Goal: Task Accomplishment & Management: Manage account settings

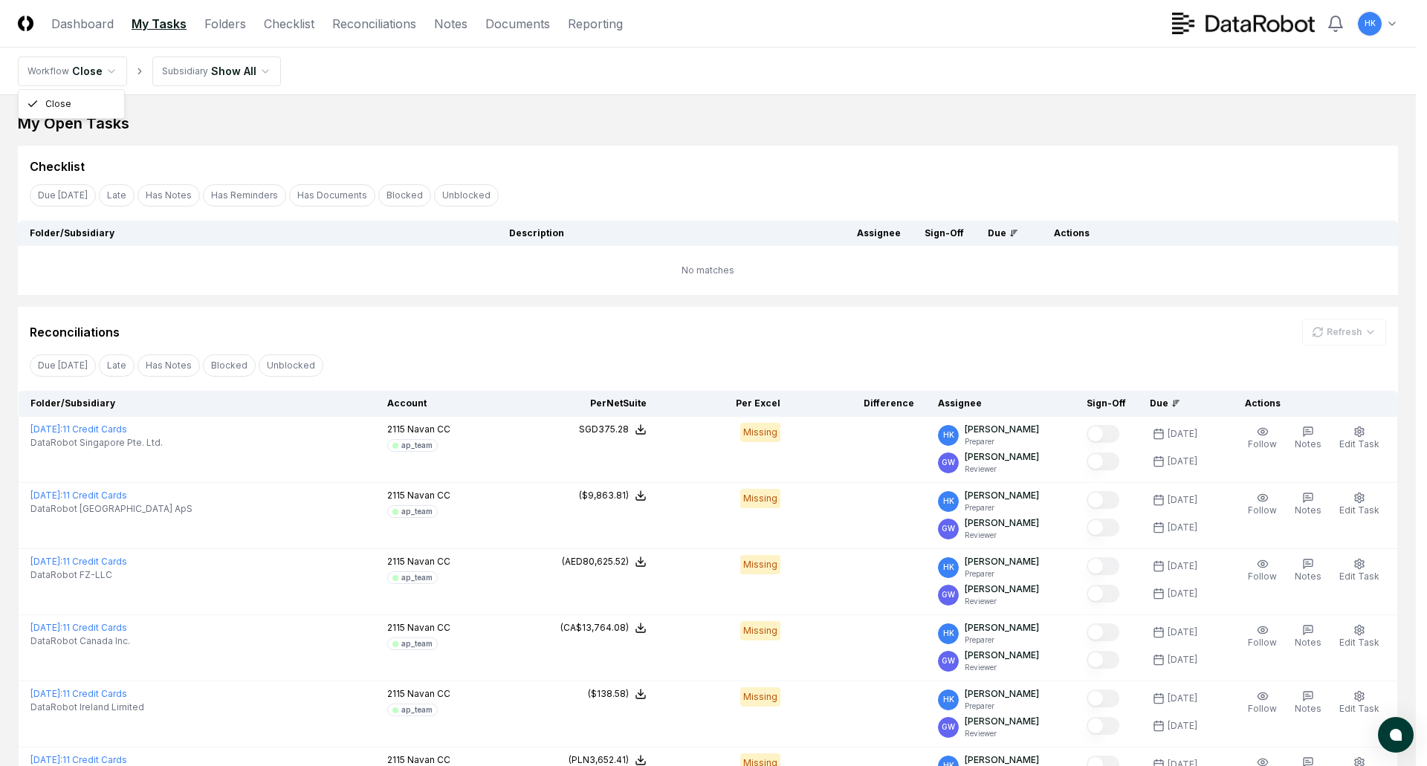
click at [108, 68] on html "CloseCore Dashboard My Tasks Folders Checklist Reconciliations Notes Documents …" at bounding box center [713, 758] width 1427 height 1516
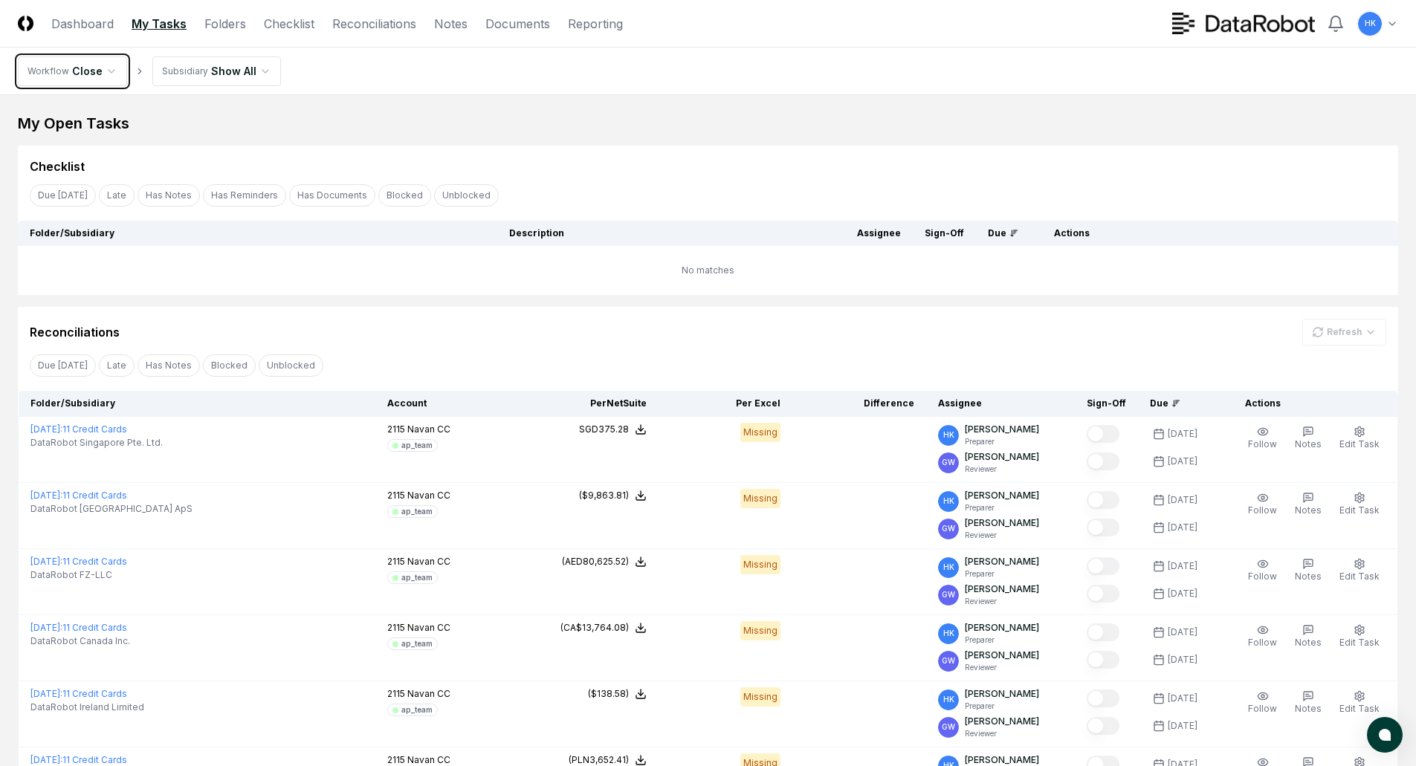
click at [105, 71] on html "CloseCore Dashboard My Tasks Folders Checklist Reconciliations Notes Documents …" at bounding box center [708, 758] width 1416 height 1516
click at [259, 65] on html "CloseCore Dashboard My Tasks Folders Checklist Reconciliations Notes Documents …" at bounding box center [708, 758] width 1416 height 1516
click at [226, 19] on link "Folders" at bounding box center [225, 24] width 42 height 18
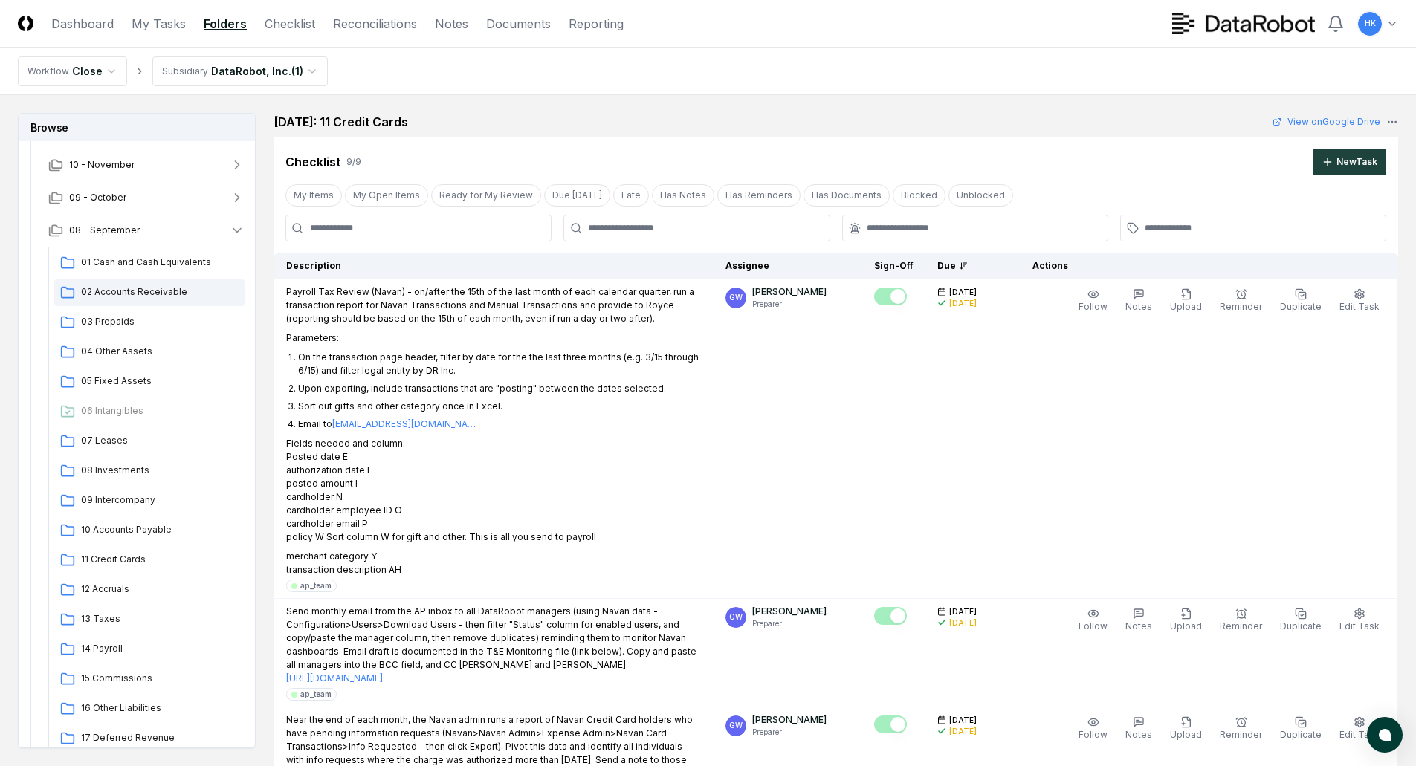
scroll to position [223, 0]
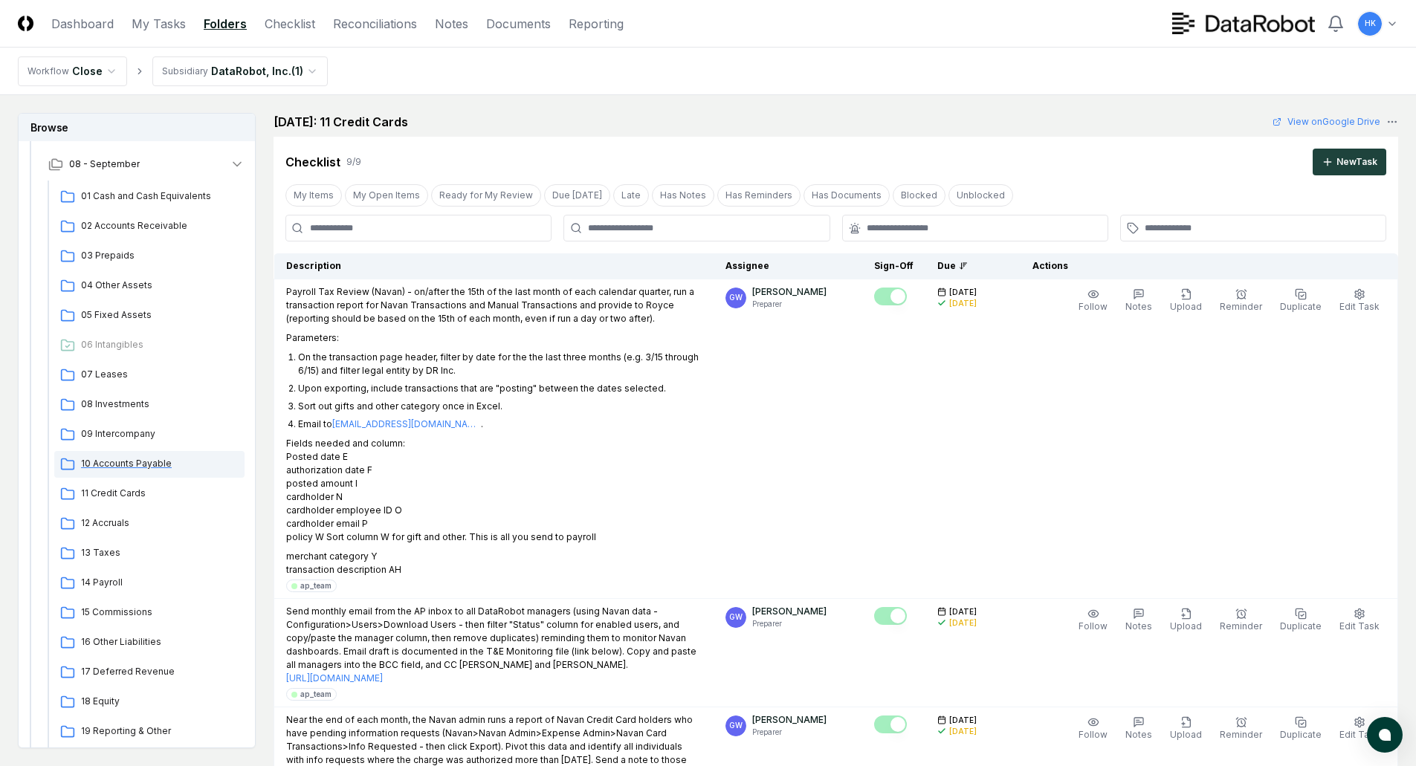
click at [132, 465] on span "10 Accounts Payable" at bounding box center [160, 463] width 158 height 13
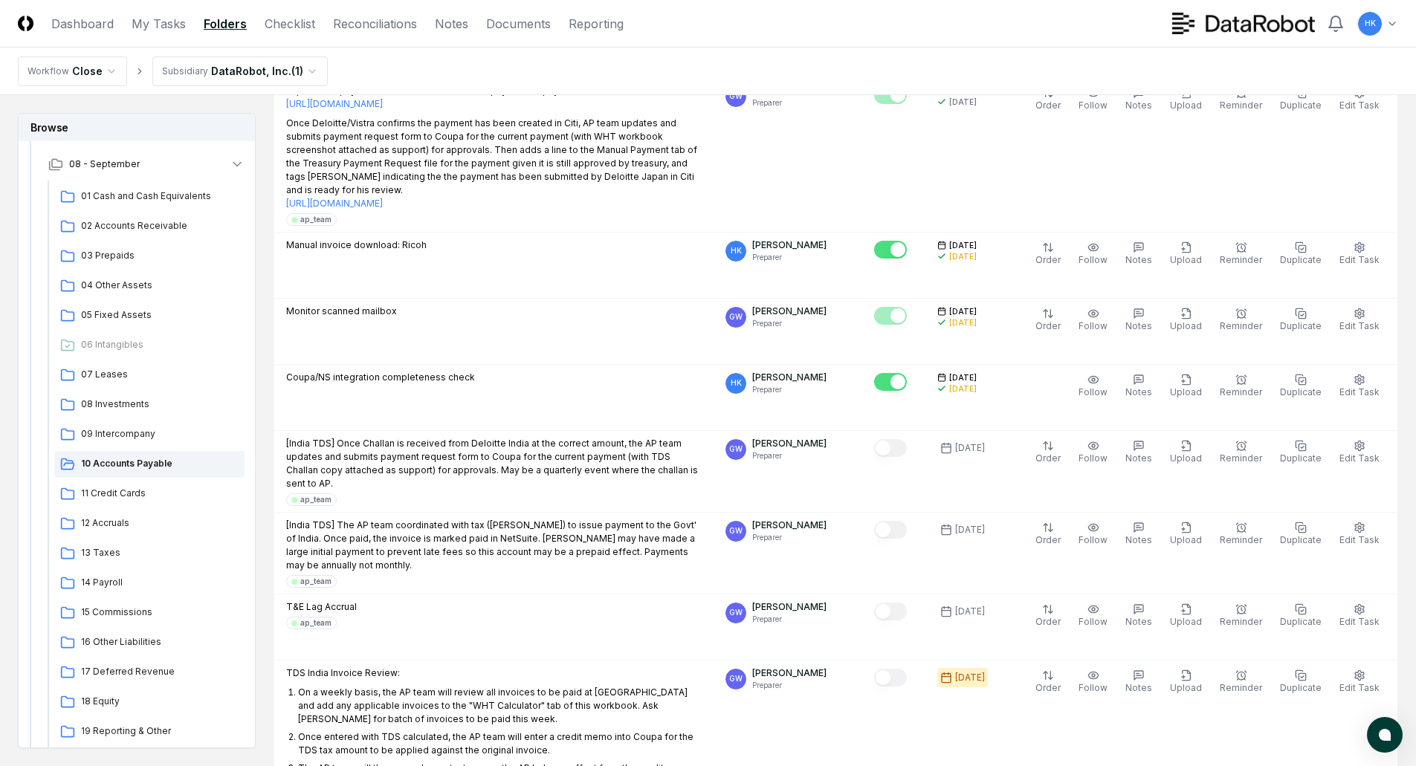
scroll to position [2336, 0]
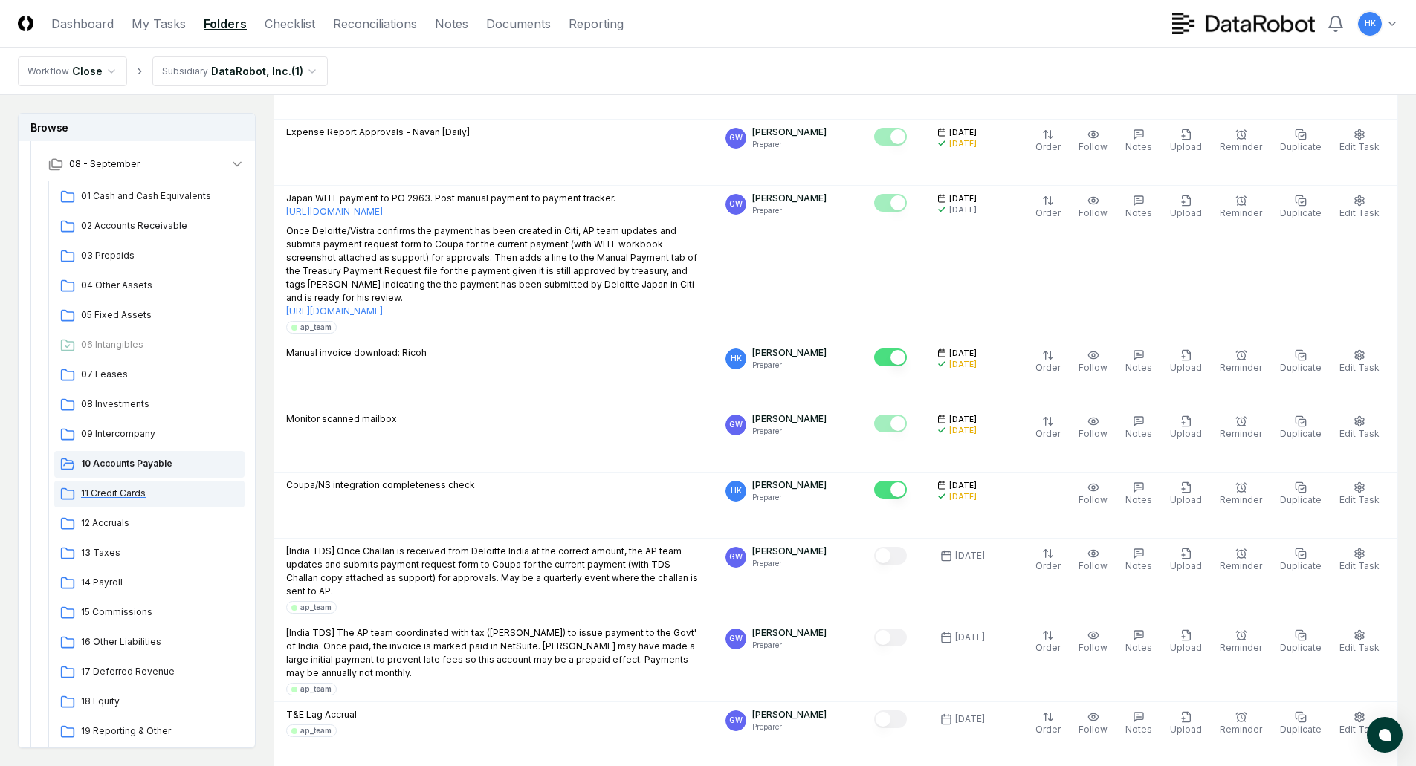
click at [124, 487] on span "11 Credit Cards" at bounding box center [160, 493] width 158 height 13
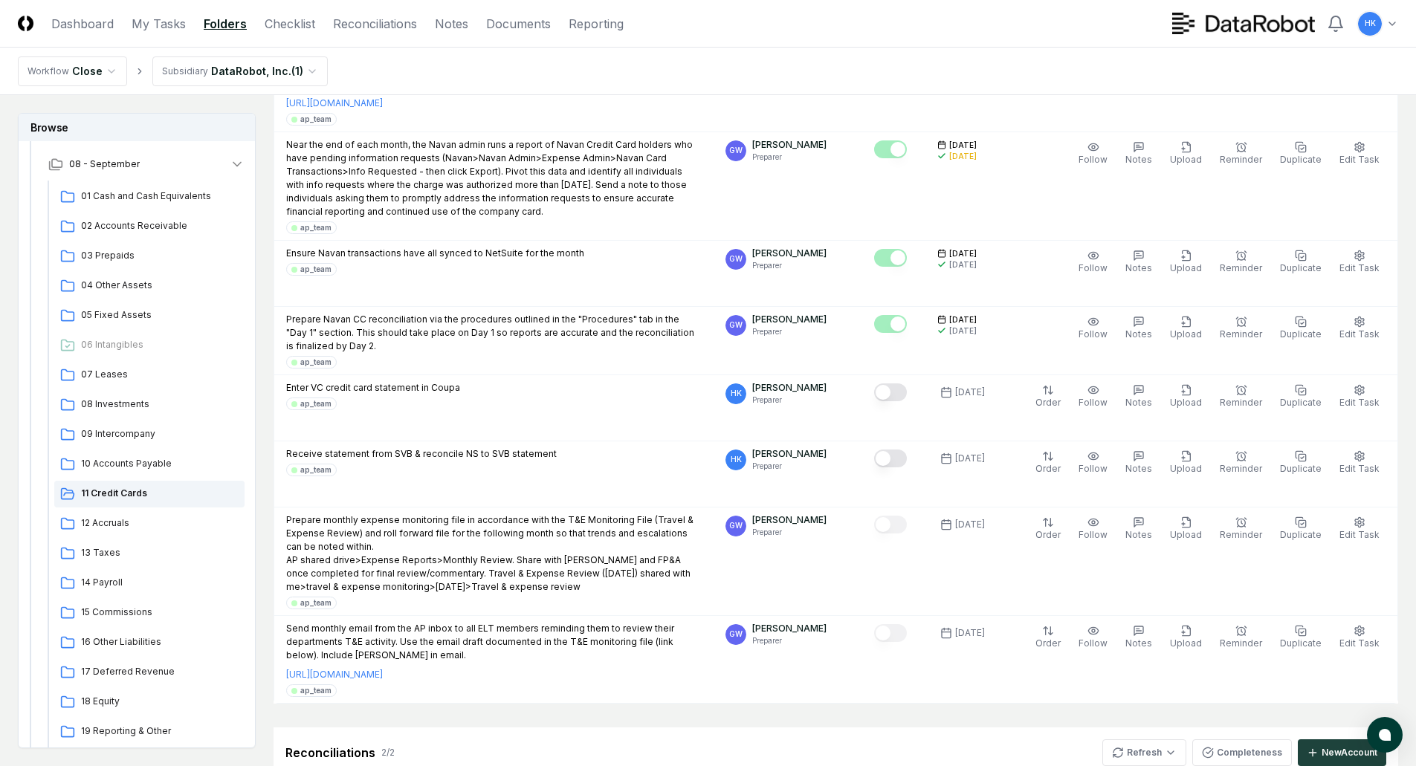
scroll to position [595, 0]
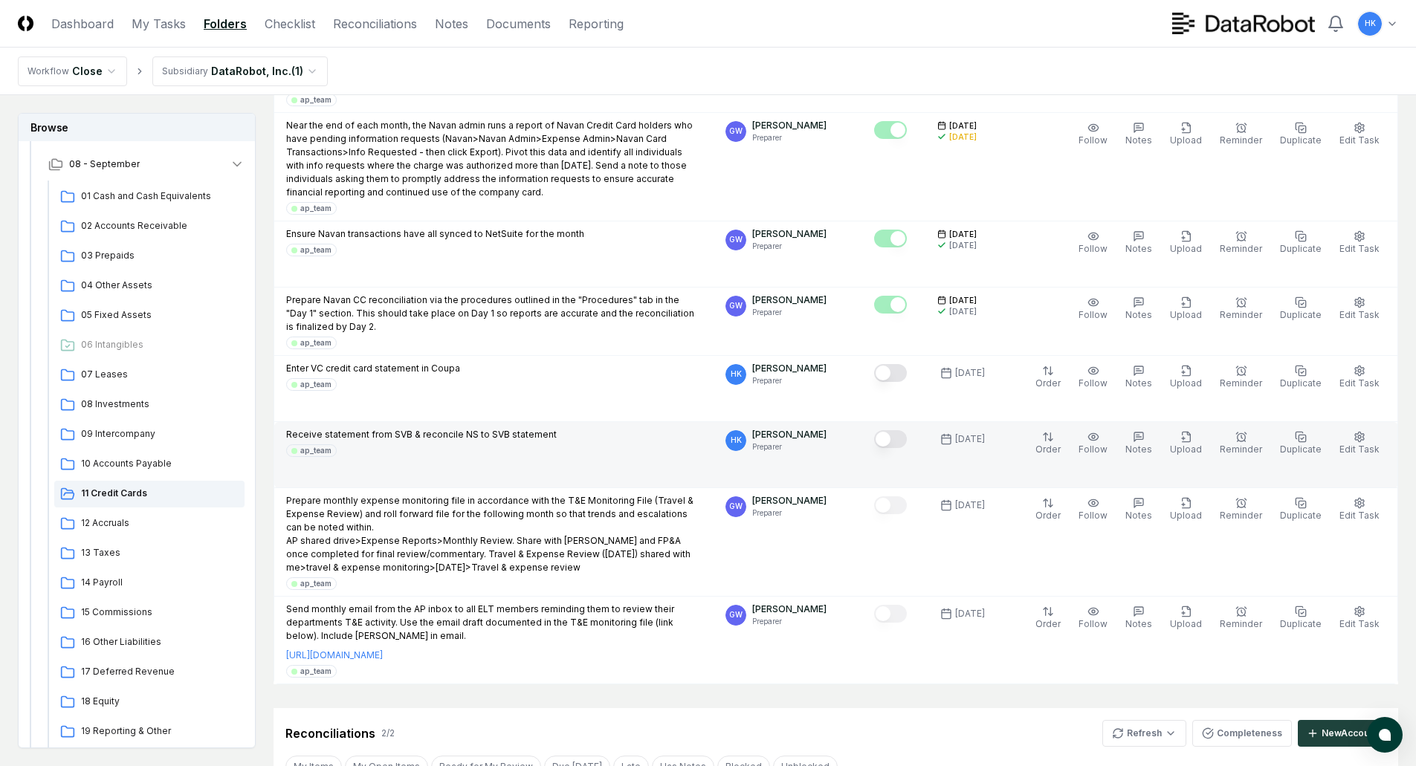
click at [903, 442] on button "Mark complete" at bounding box center [890, 439] width 33 height 18
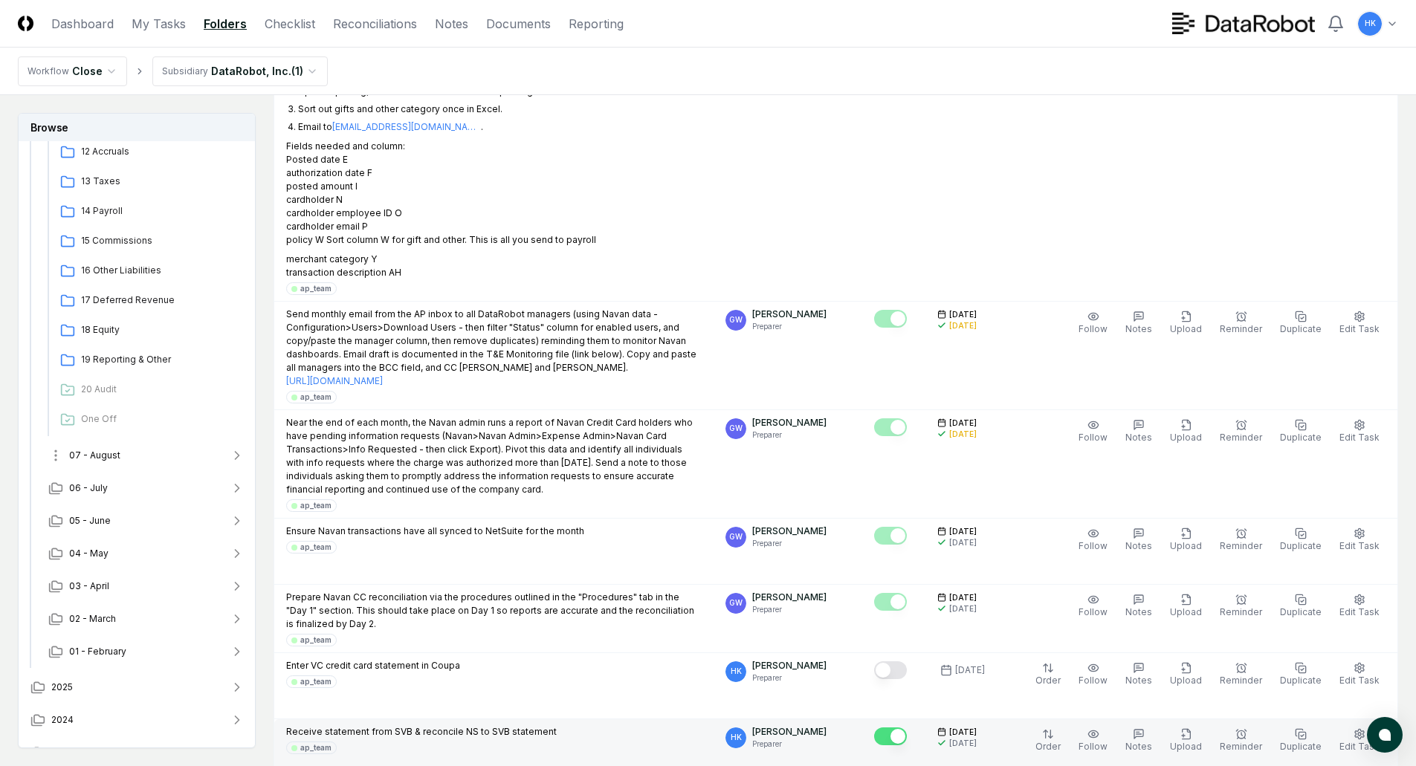
click at [97, 453] on span "07 - August" at bounding box center [94, 455] width 51 height 13
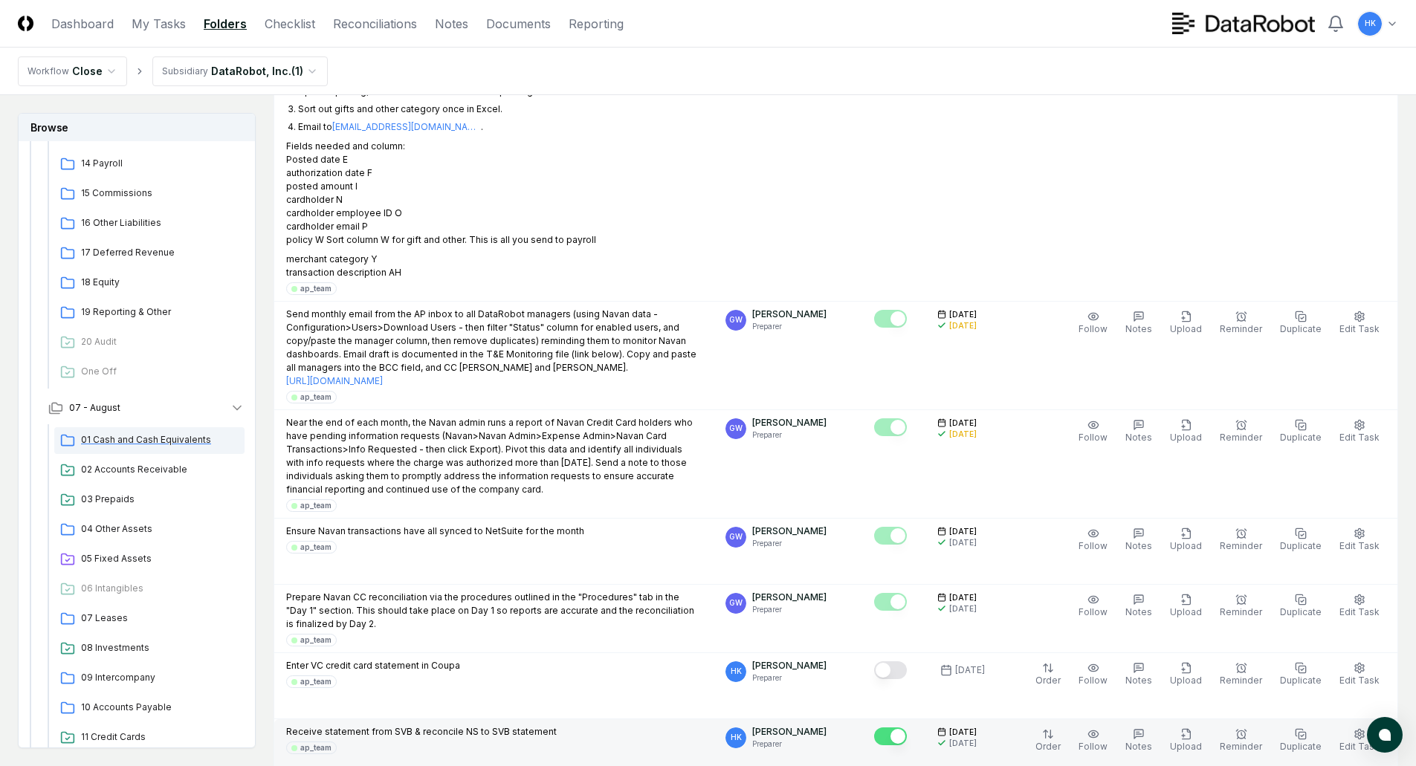
scroll to position [892, 0]
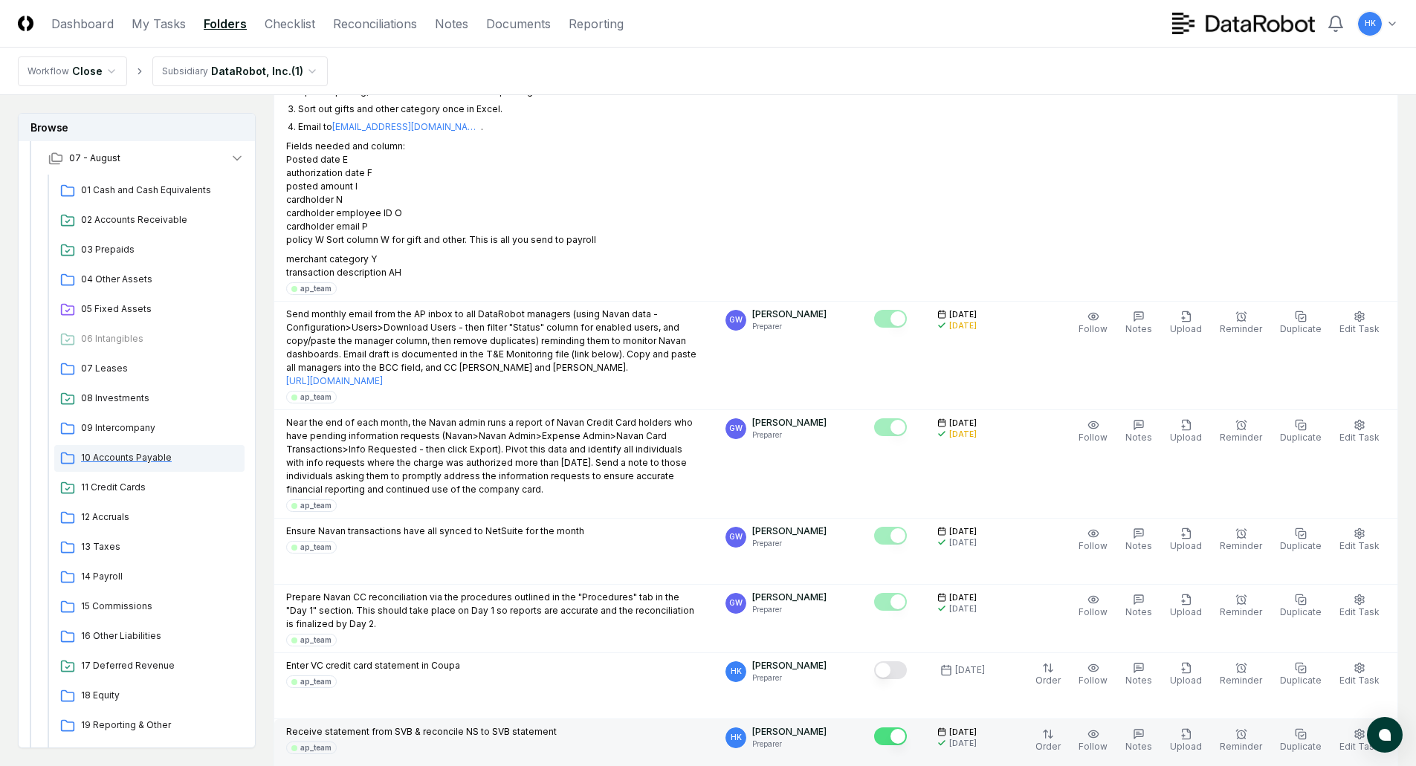
click at [130, 453] on span "10 Accounts Payable" at bounding box center [160, 457] width 158 height 13
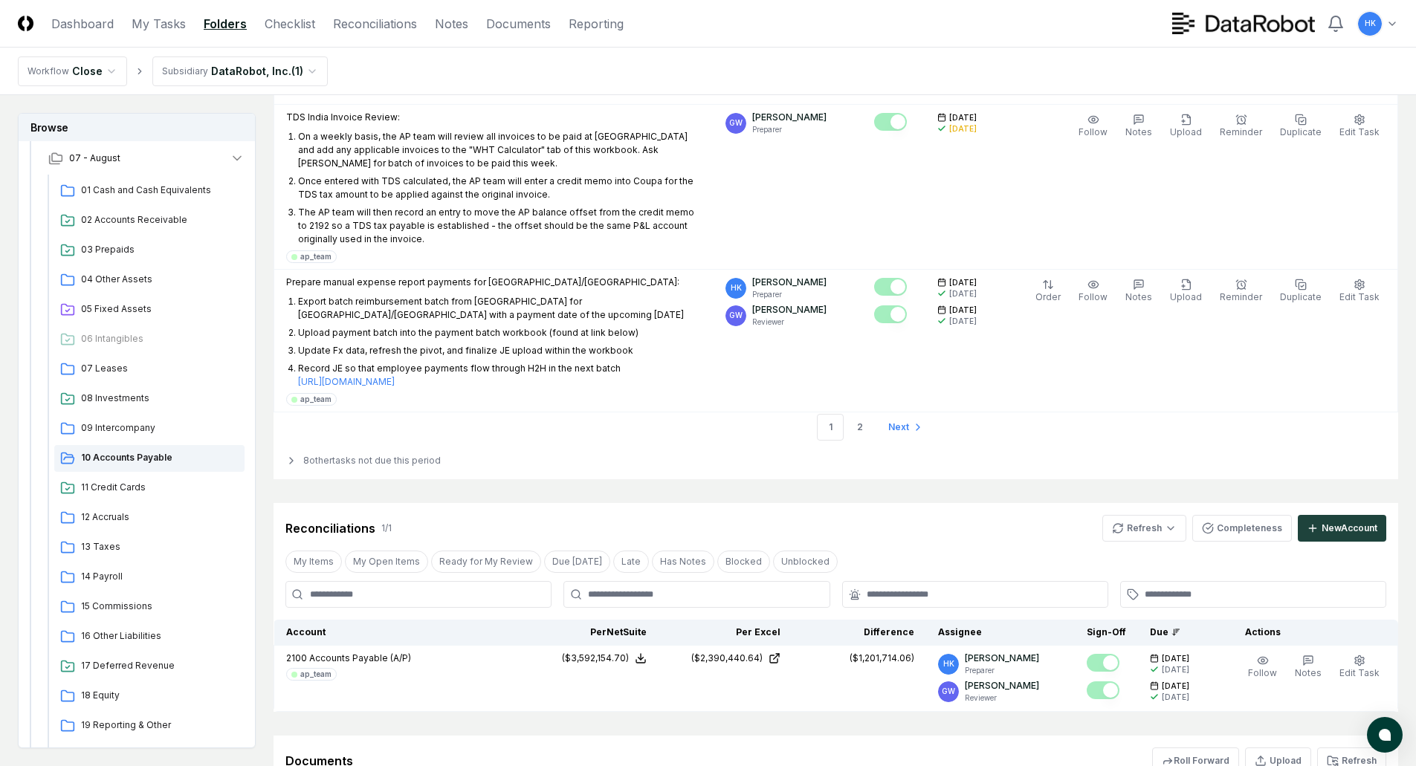
scroll to position [4311, 0]
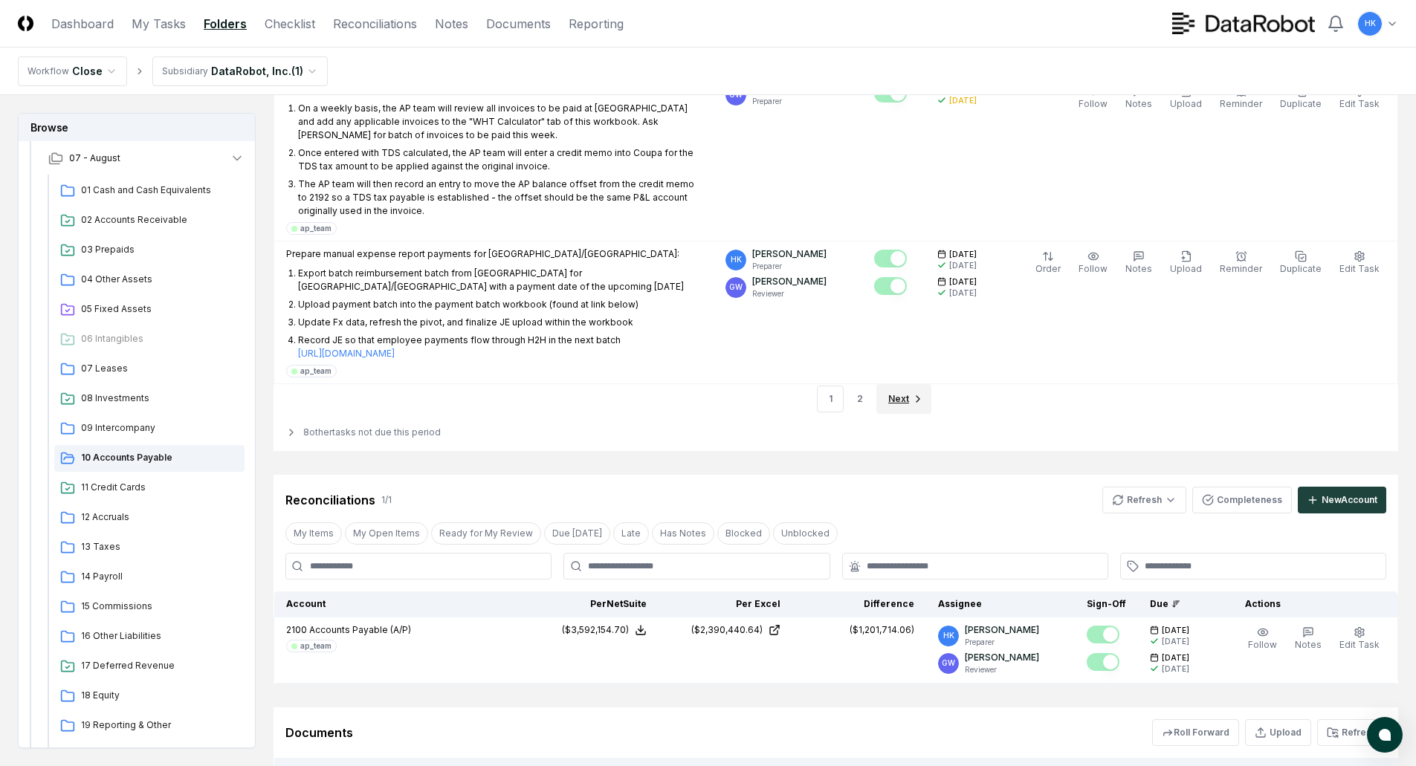
click at [916, 393] on icon "Go to next page" at bounding box center [918, 399] width 12 height 12
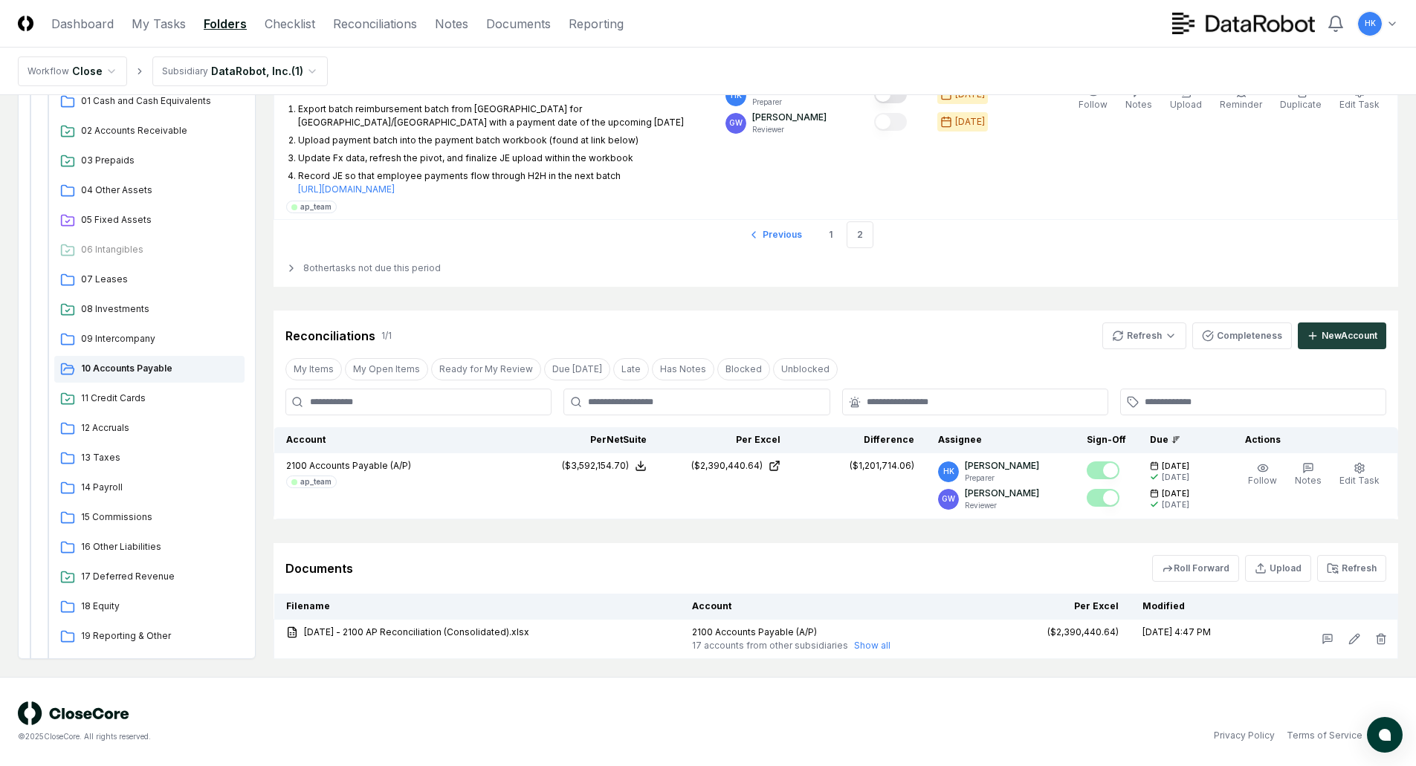
scroll to position [2215, 0]
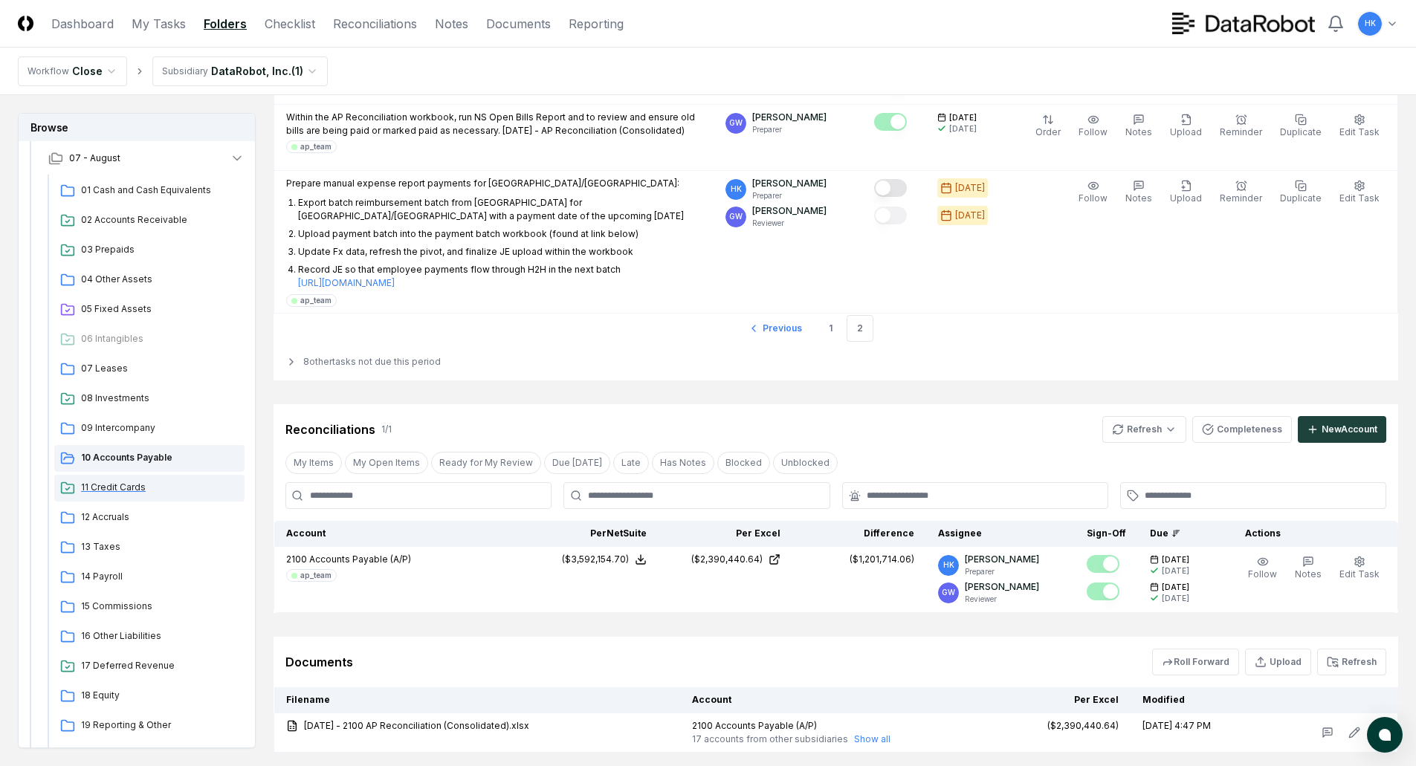
click at [100, 481] on span "11 Credit Cards" at bounding box center [160, 487] width 158 height 13
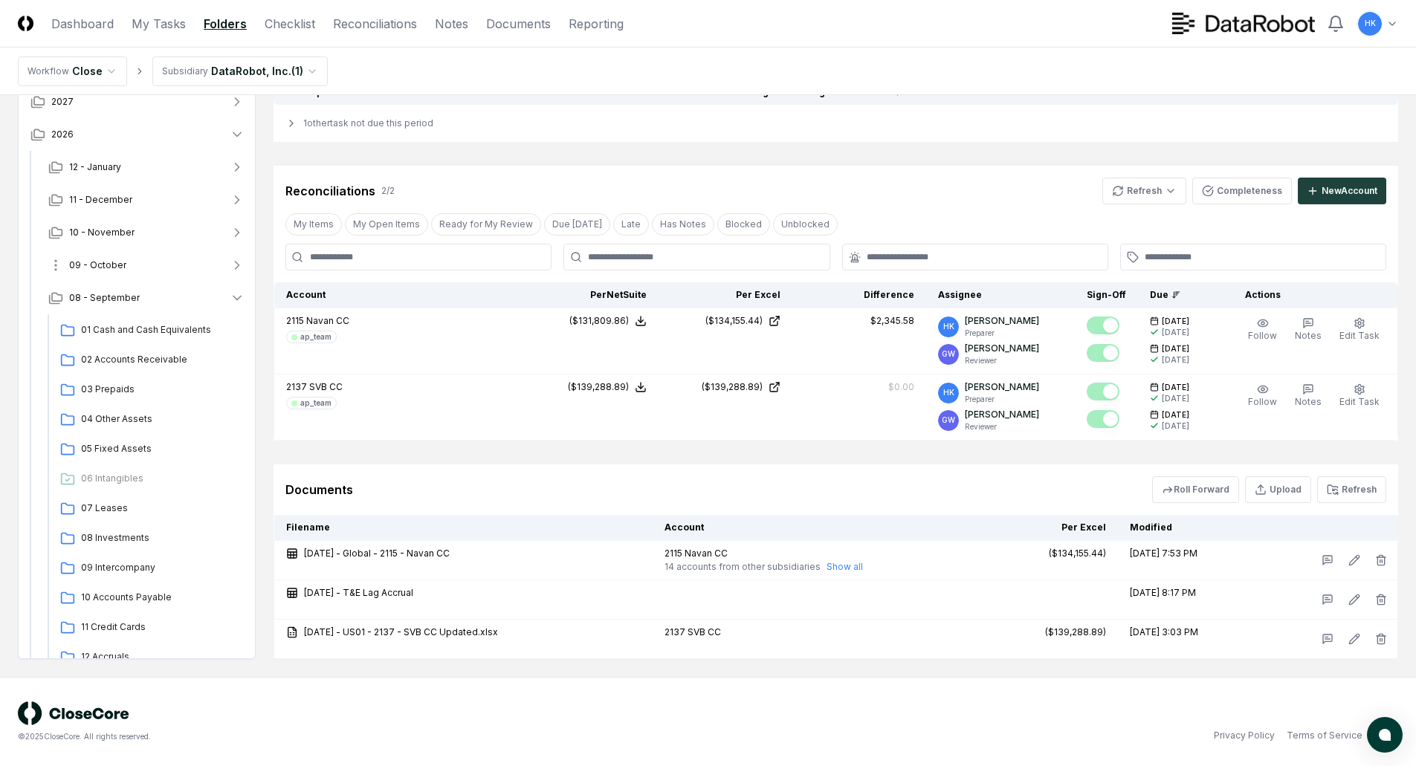
click at [100, 261] on span "09 - October" at bounding box center [97, 265] width 57 height 13
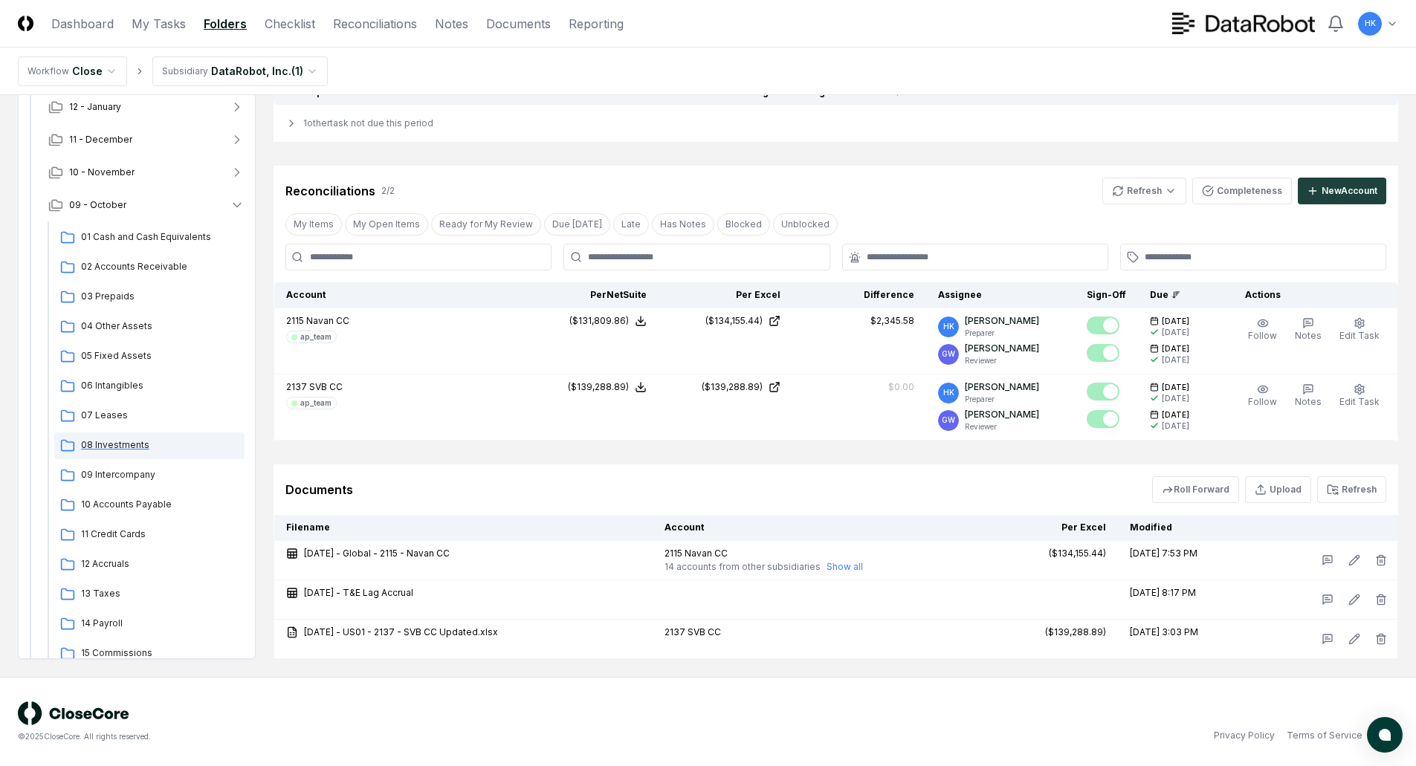
scroll to position [149, 0]
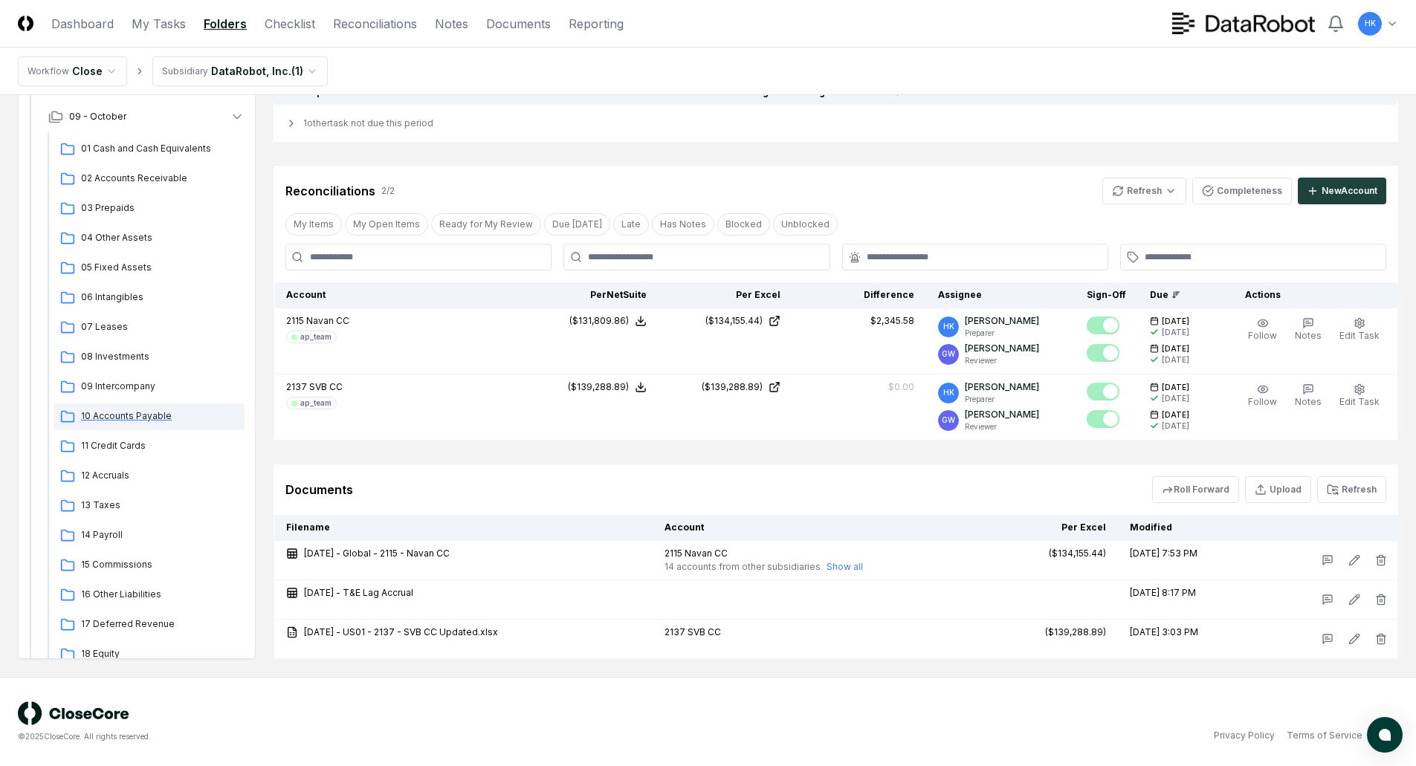
click at [131, 414] on span "10 Accounts Payable" at bounding box center [160, 416] width 158 height 13
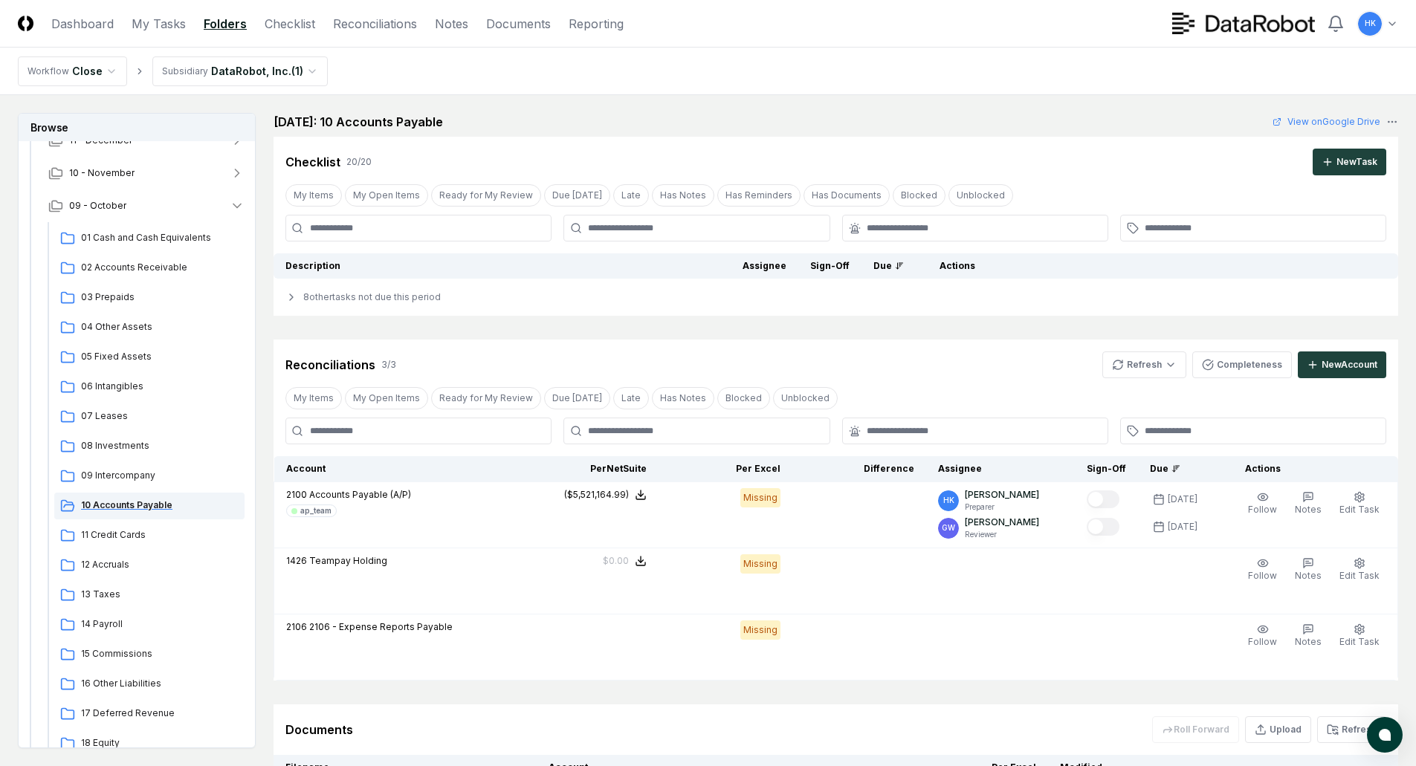
click at [135, 505] on span "10 Accounts Payable" at bounding box center [160, 505] width 158 height 13
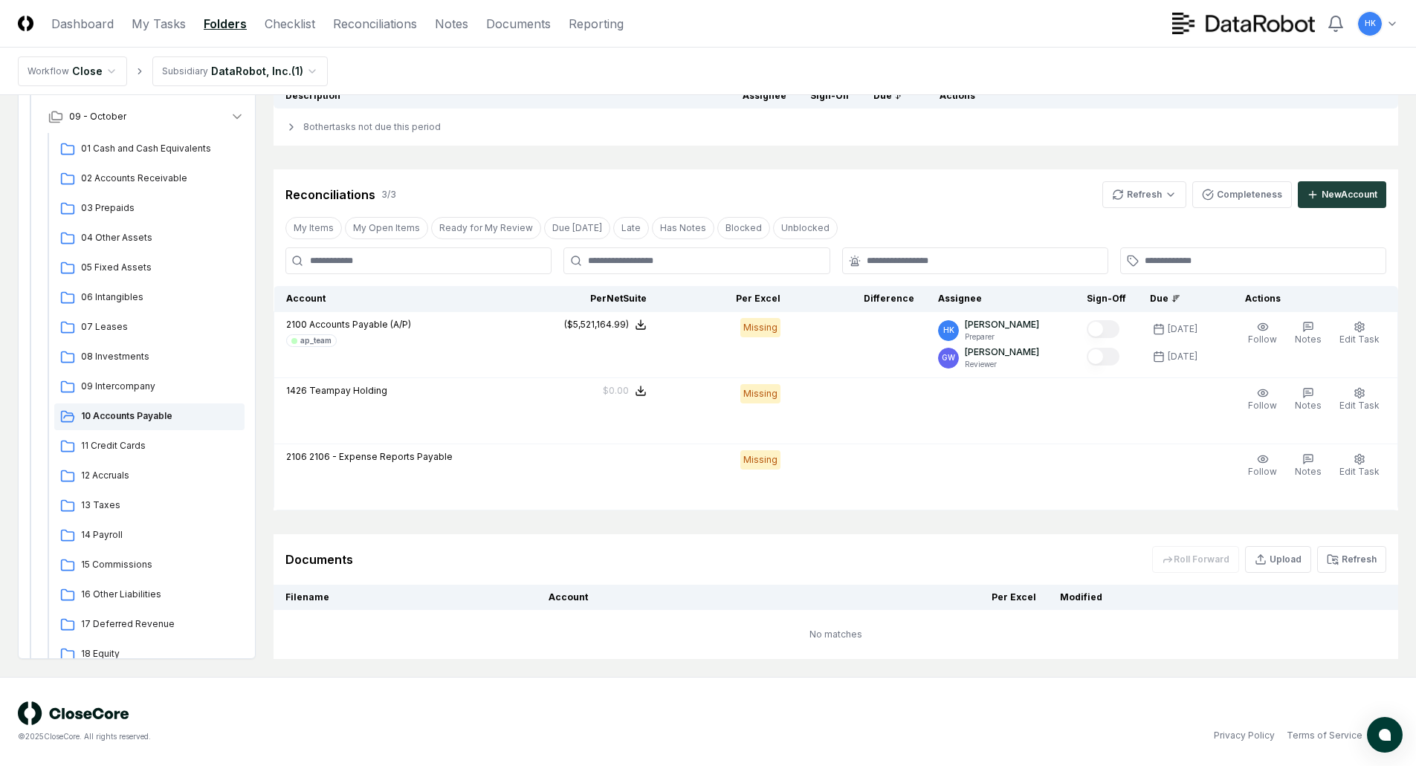
scroll to position [96, 0]
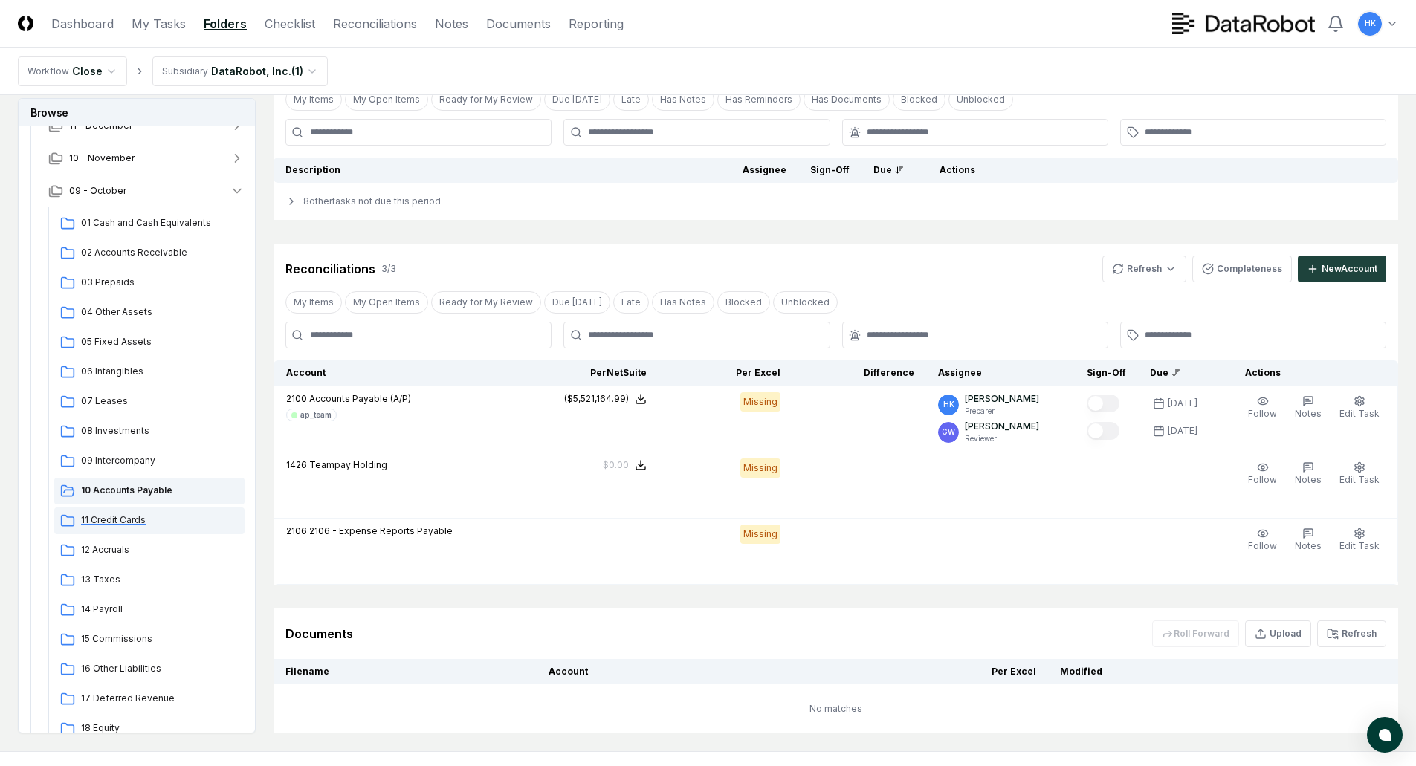
click at [114, 517] on span "11 Credit Cards" at bounding box center [160, 520] width 158 height 13
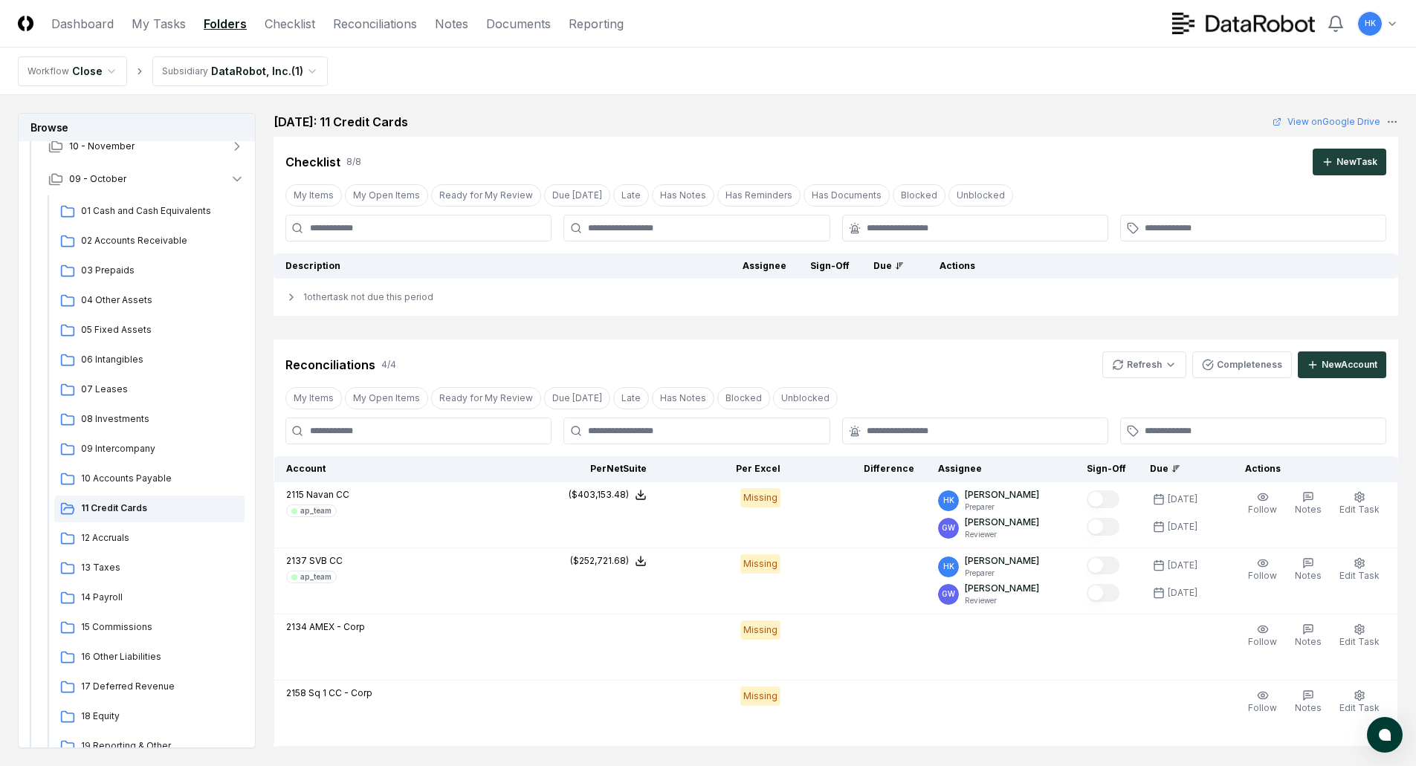
scroll to position [149, 0]
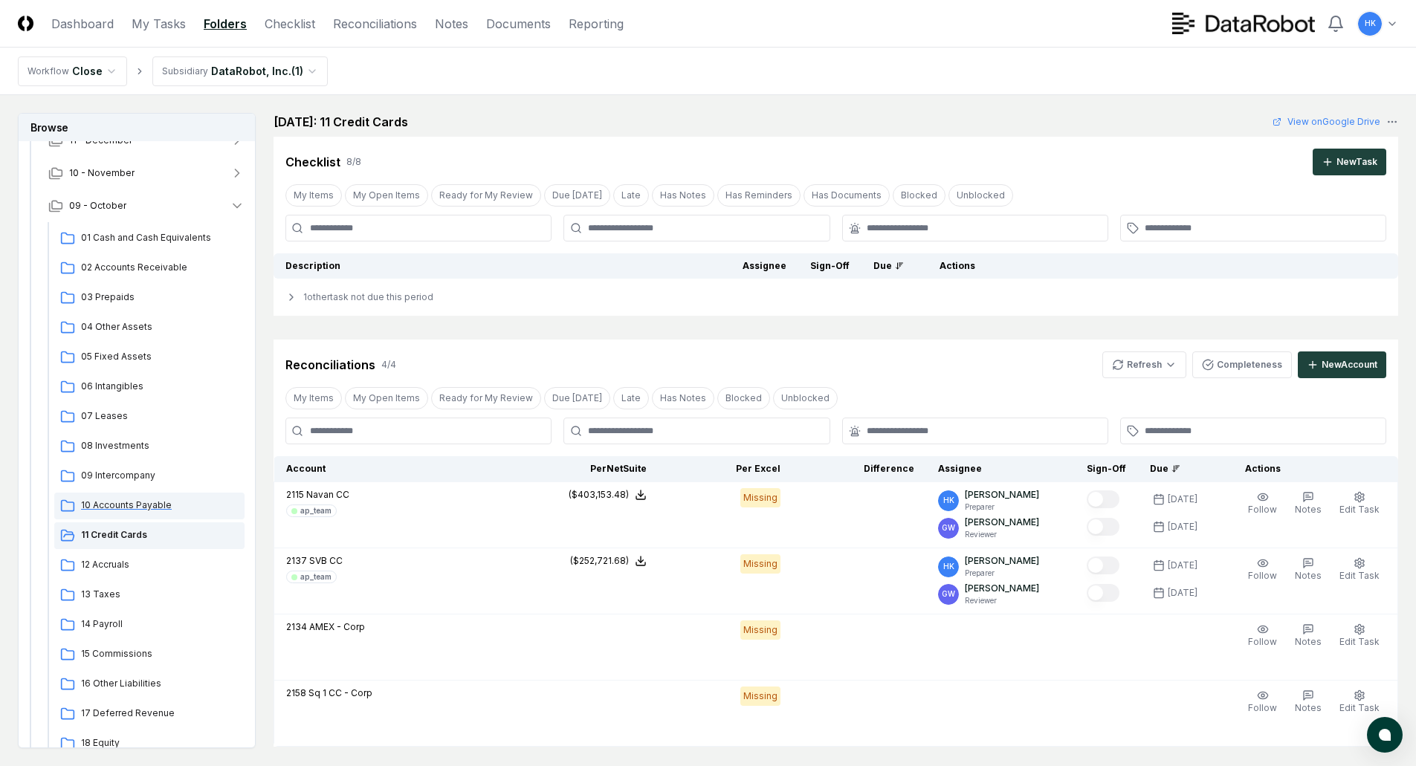
click at [136, 500] on span "10 Accounts Payable" at bounding box center [160, 505] width 158 height 13
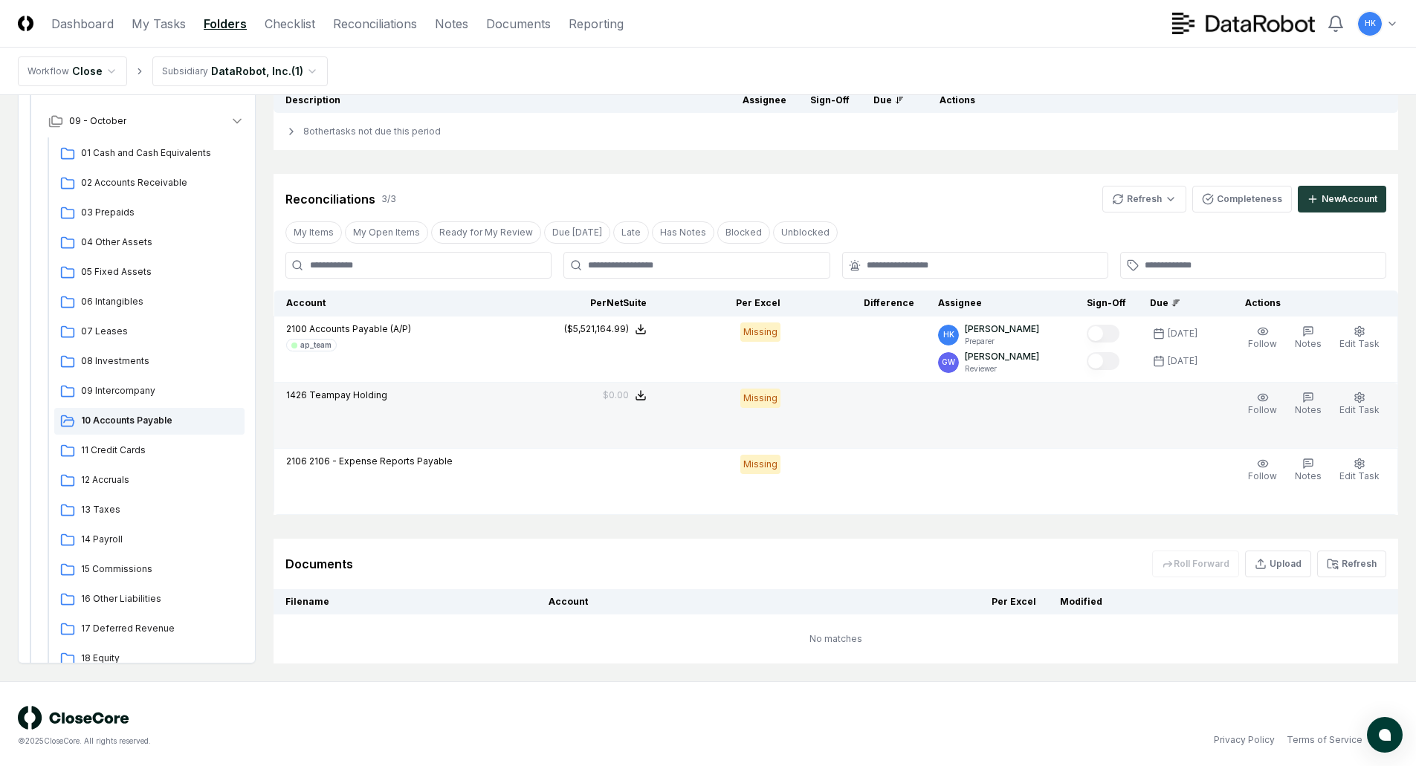
scroll to position [170, 0]
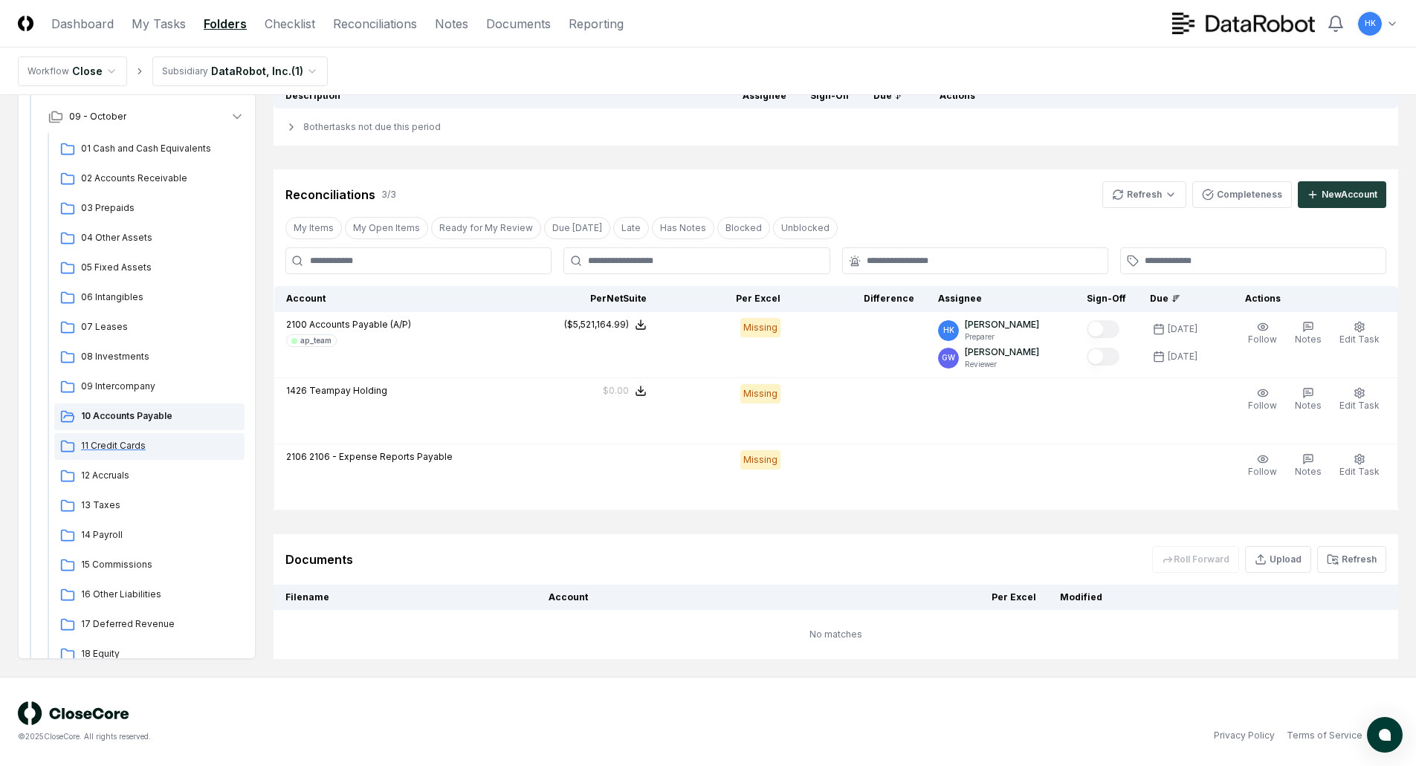
click at [117, 444] on span "11 Credit Cards" at bounding box center [160, 445] width 158 height 13
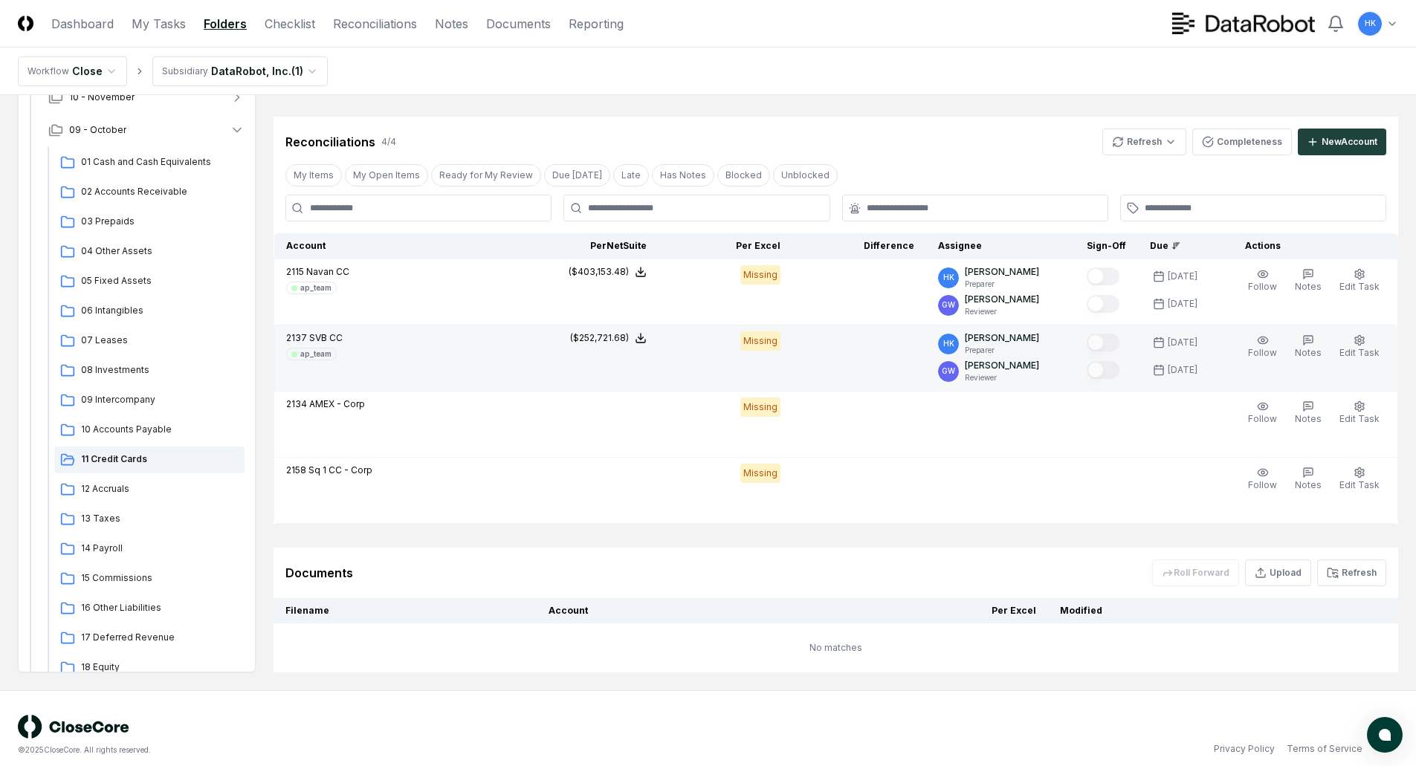
scroll to position [236, 0]
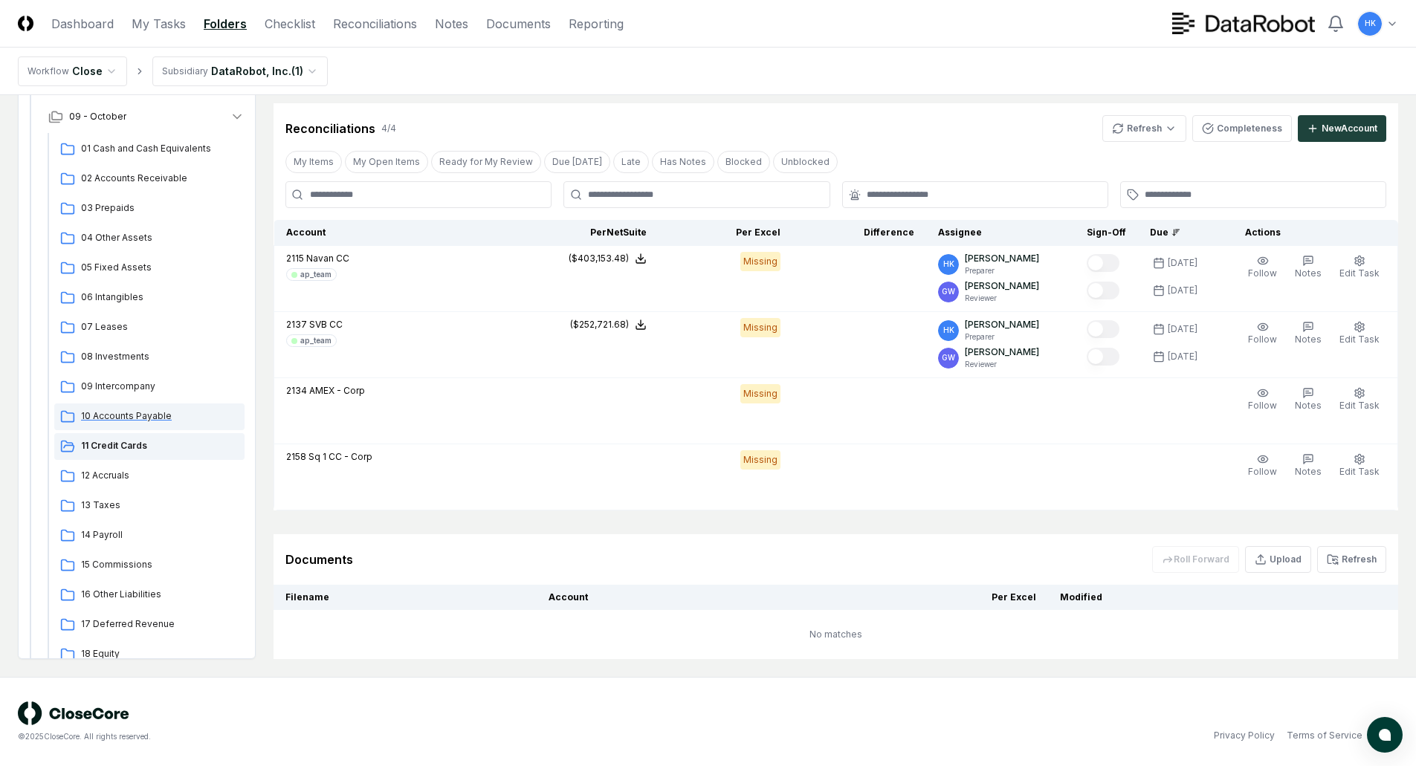
click at [146, 415] on span "10 Accounts Payable" at bounding box center [160, 416] width 158 height 13
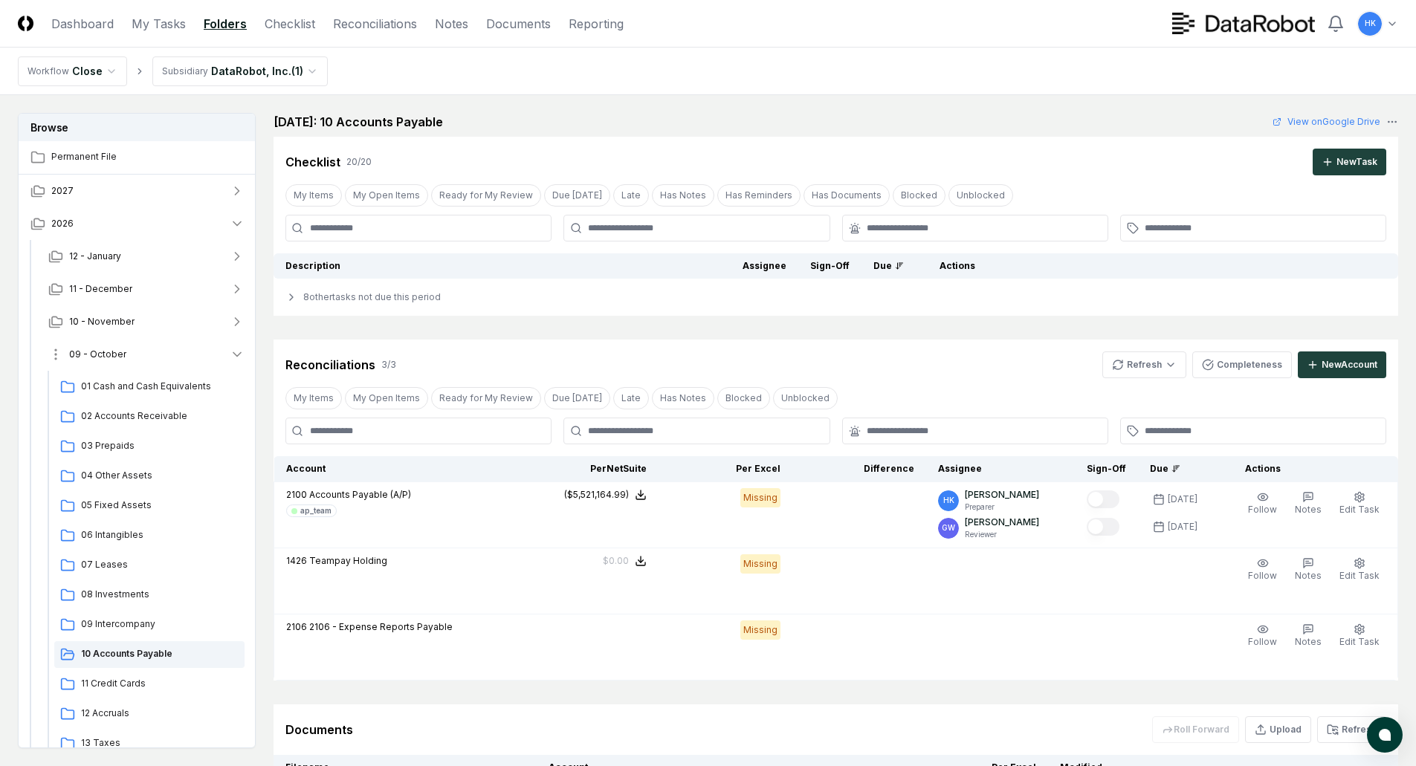
click at [100, 348] on span "09 - October" at bounding box center [97, 354] width 57 height 13
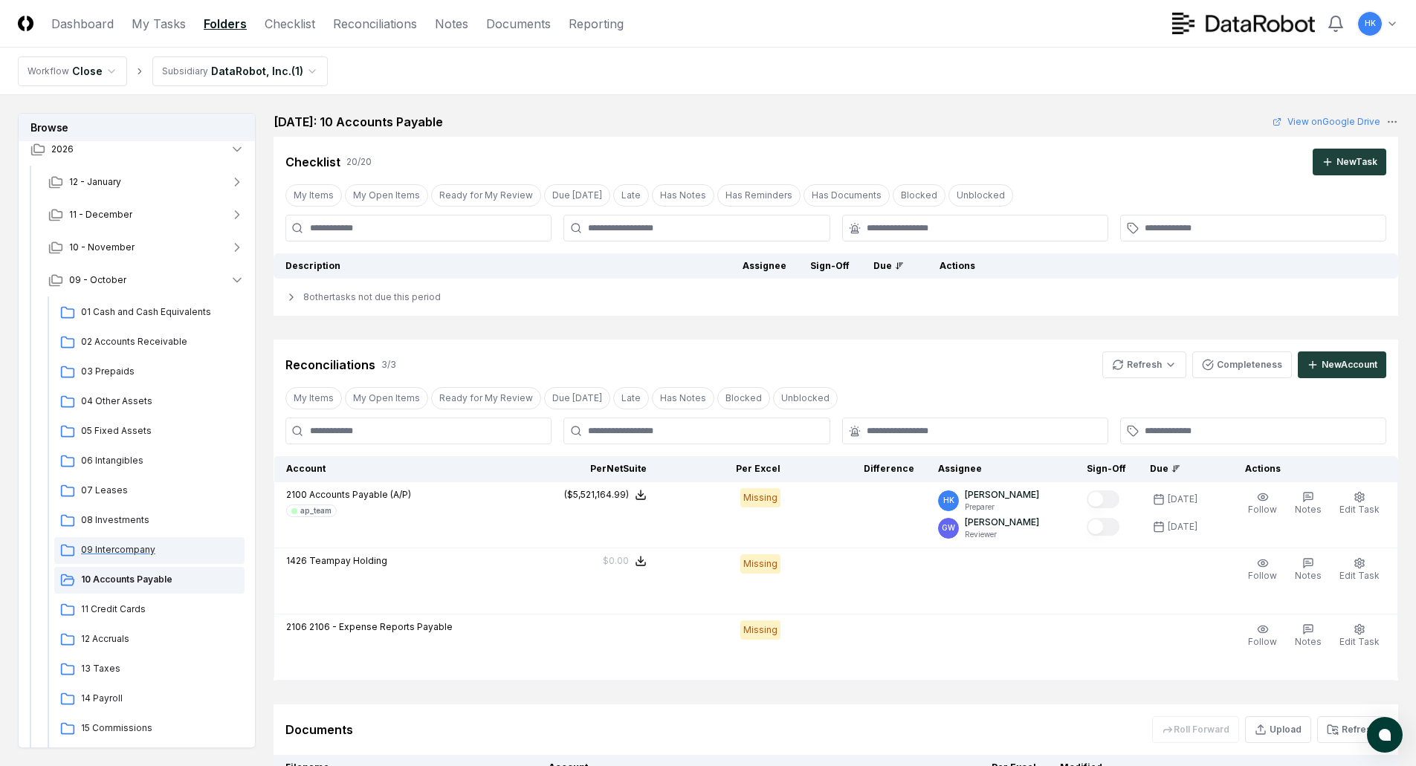
click at [129, 546] on span "09 Intercompany" at bounding box center [160, 549] width 158 height 13
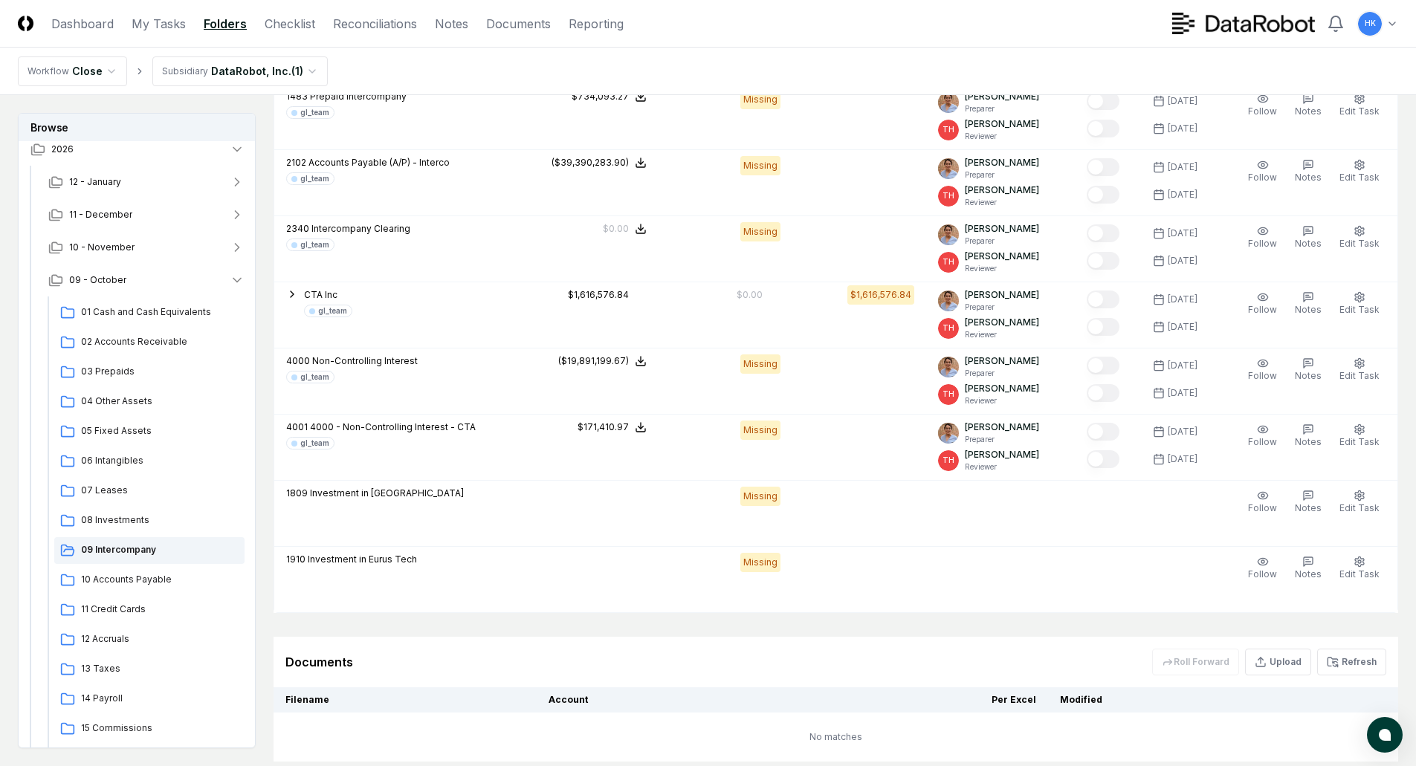
scroll to position [1487, 0]
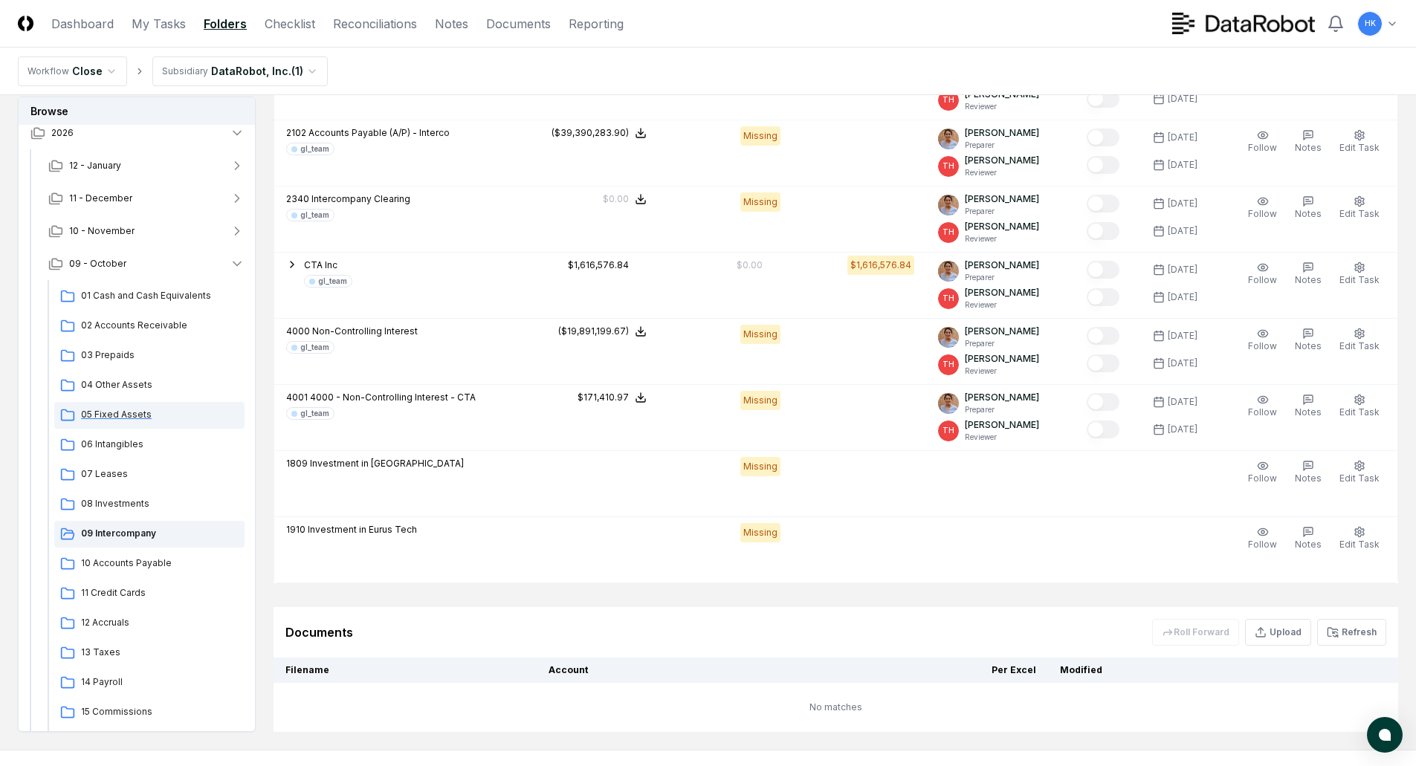
click at [123, 412] on span "05 Fixed Assets" at bounding box center [160, 414] width 158 height 13
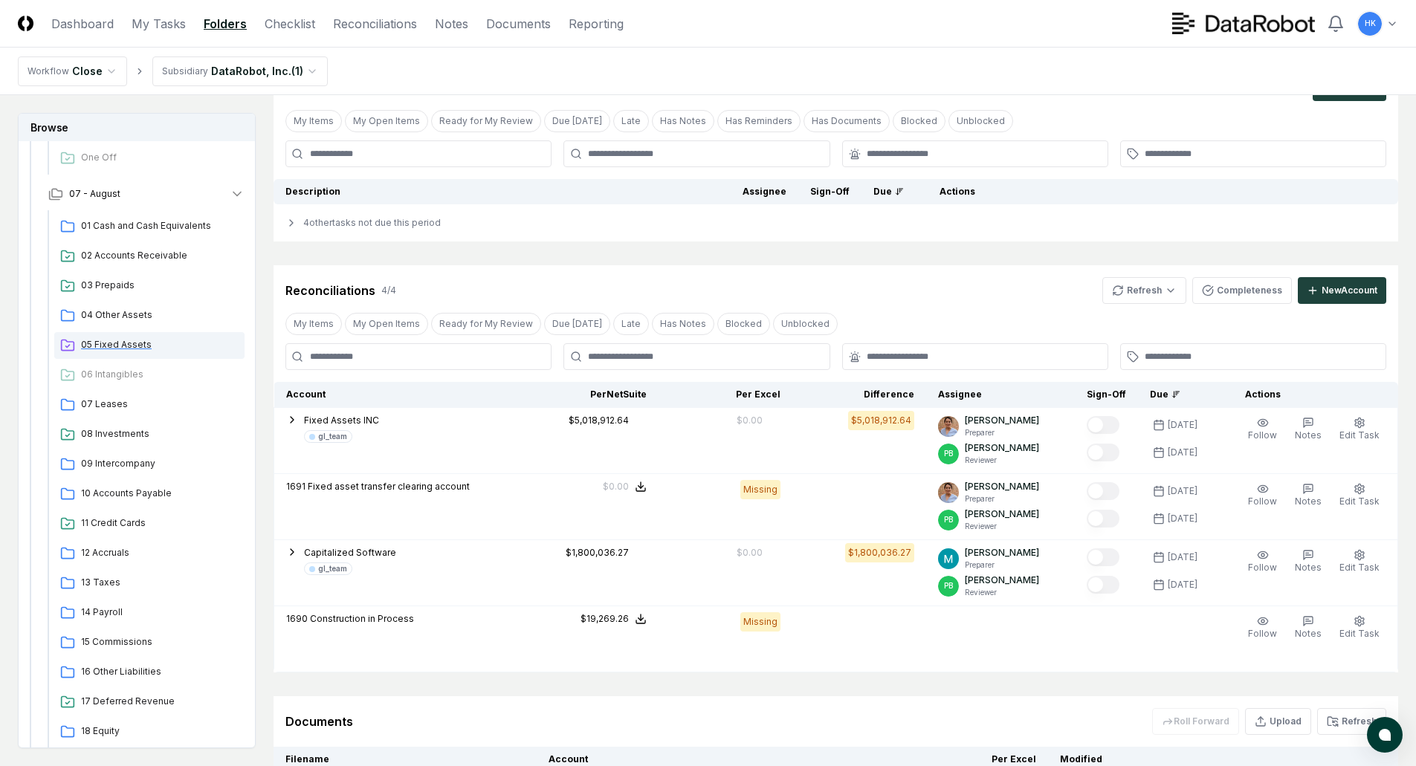
scroll to position [1635, 0]
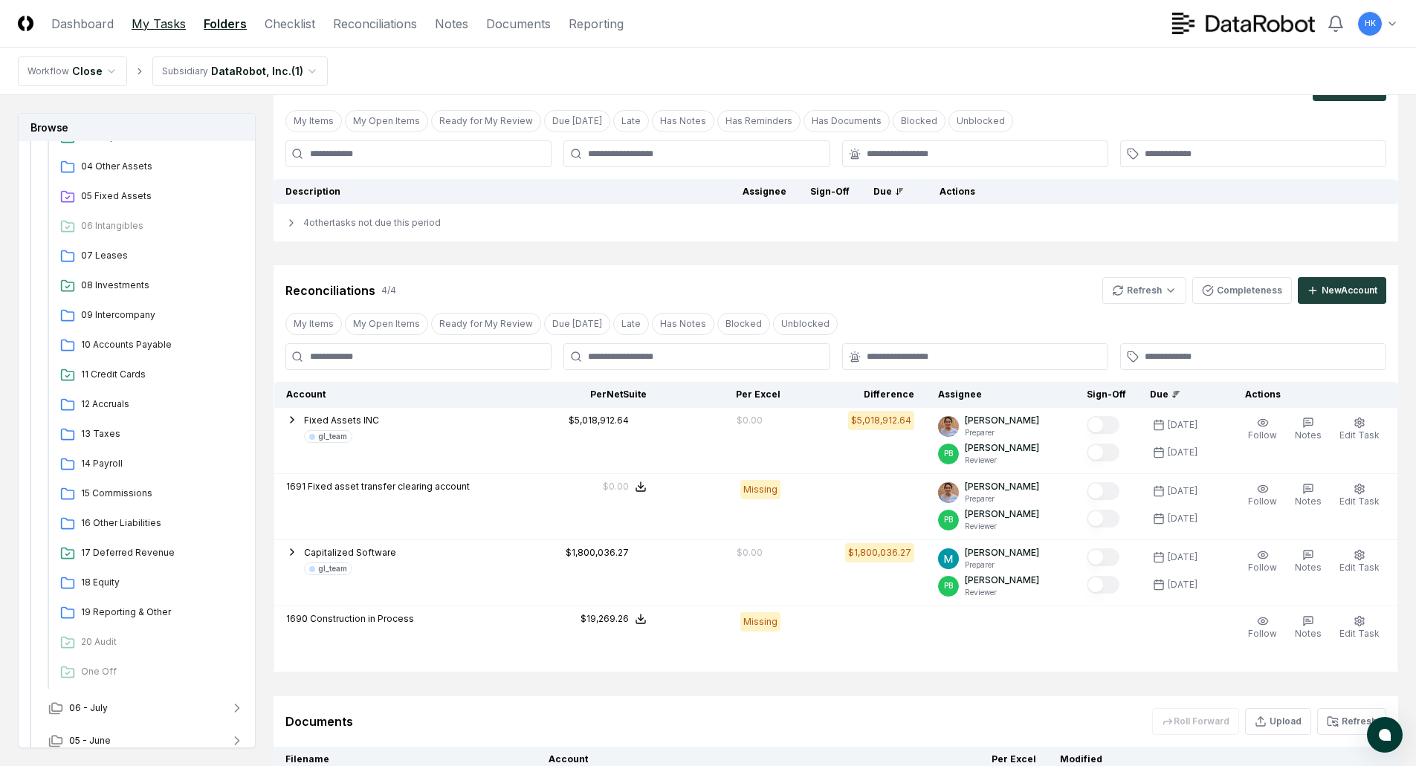
click at [161, 19] on link "My Tasks" at bounding box center [159, 24] width 54 height 18
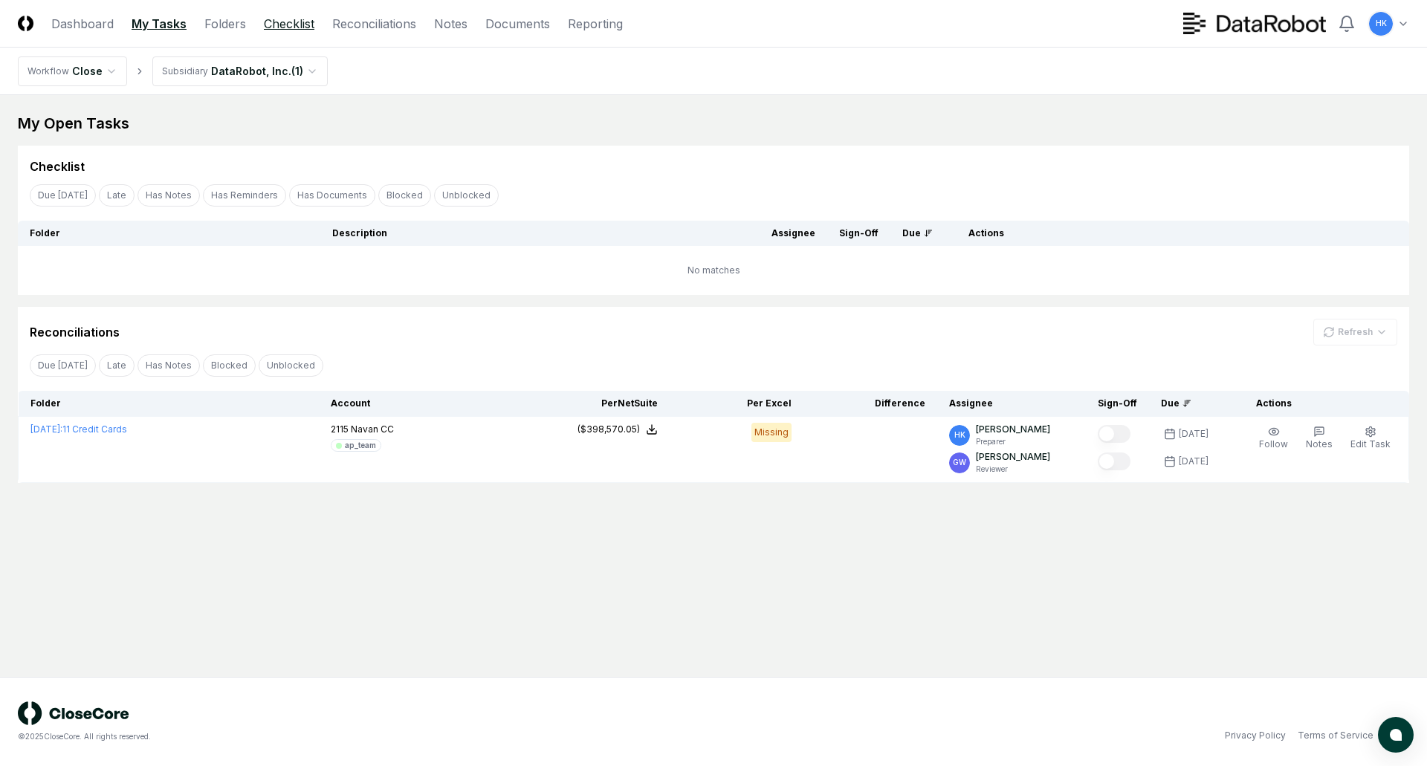
click at [296, 21] on link "Checklist" at bounding box center [289, 24] width 51 height 18
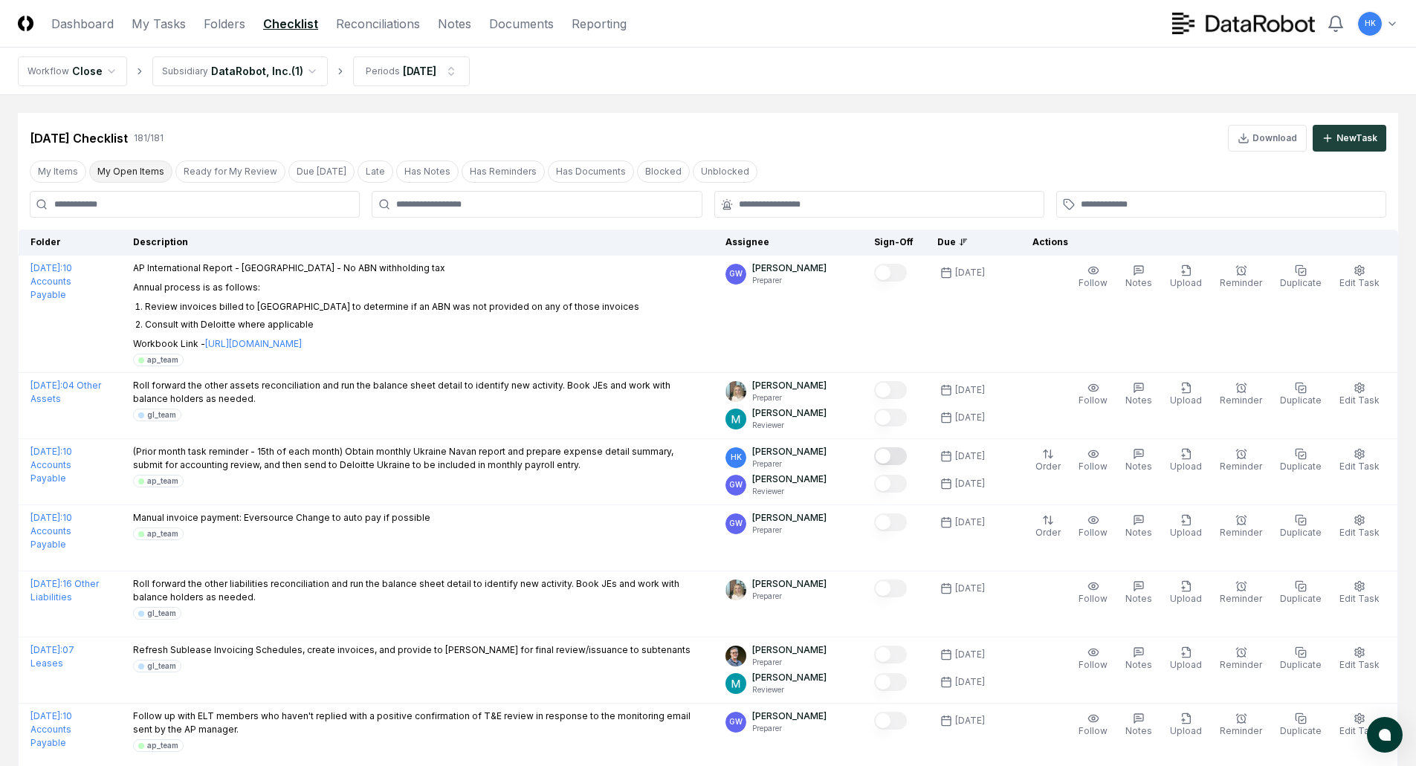
click at [132, 169] on button "My Open Items" at bounding box center [130, 172] width 83 height 22
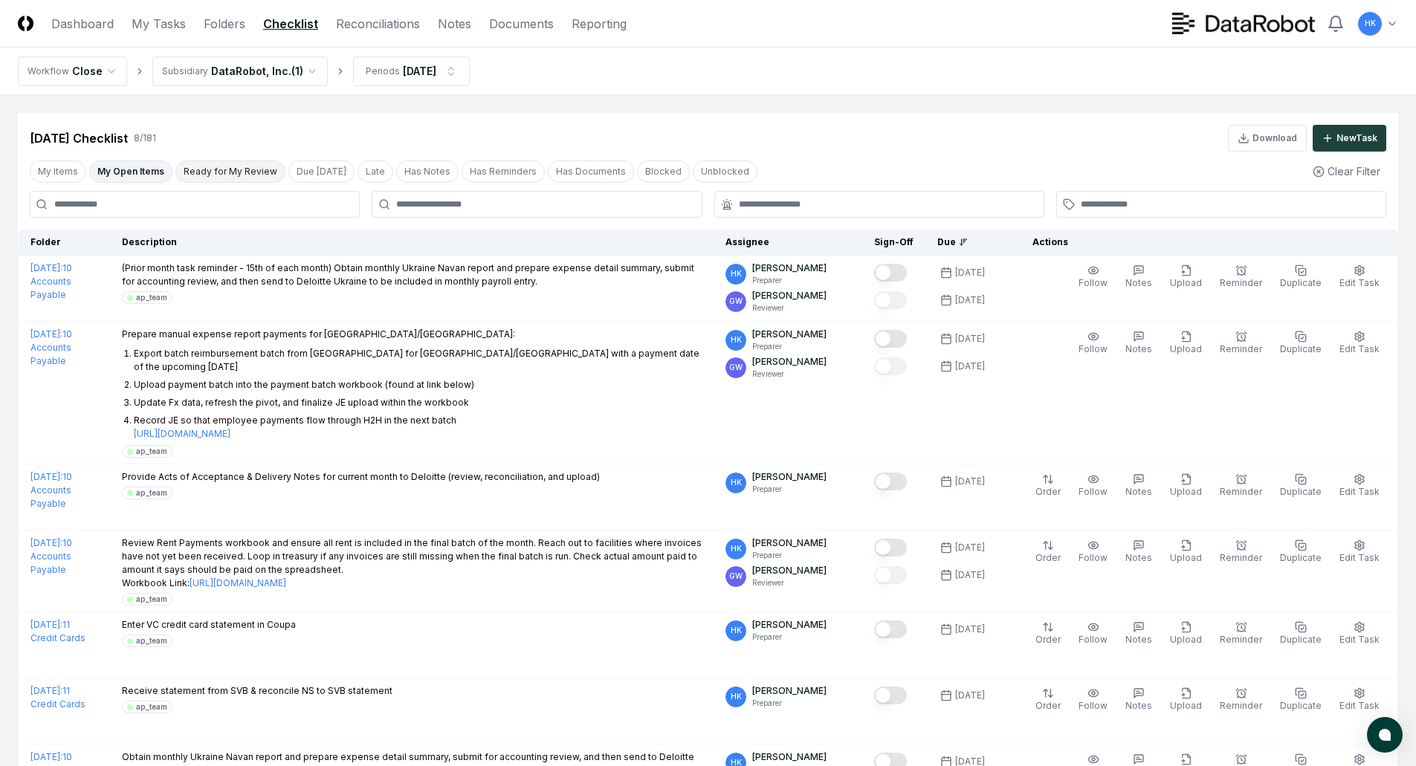
click at [233, 175] on button "Ready for My Review" at bounding box center [230, 172] width 110 height 22
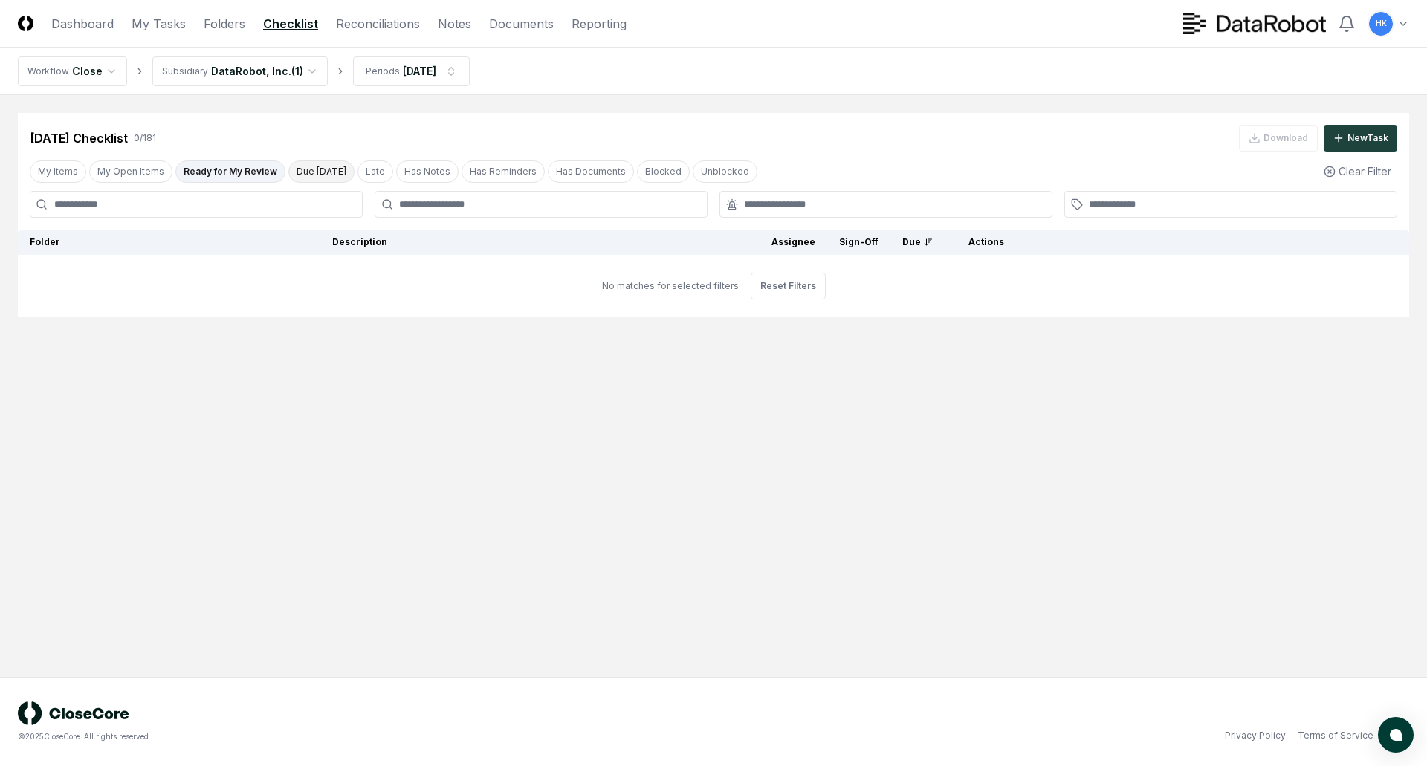
click at [319, 168] on button "Due [DATE]" at bounding box center [321, 172] width 66 height 22
click at [359, 171] on button "Late" at bounding box center [377, 172] width 36 height 22
click at [53, 178] on button "My Items" at bounding box center [58, 172] width 56 height 22
click at [129, 176] on button "My Open Items" at bounding box center [130, 172] width 83 height 22
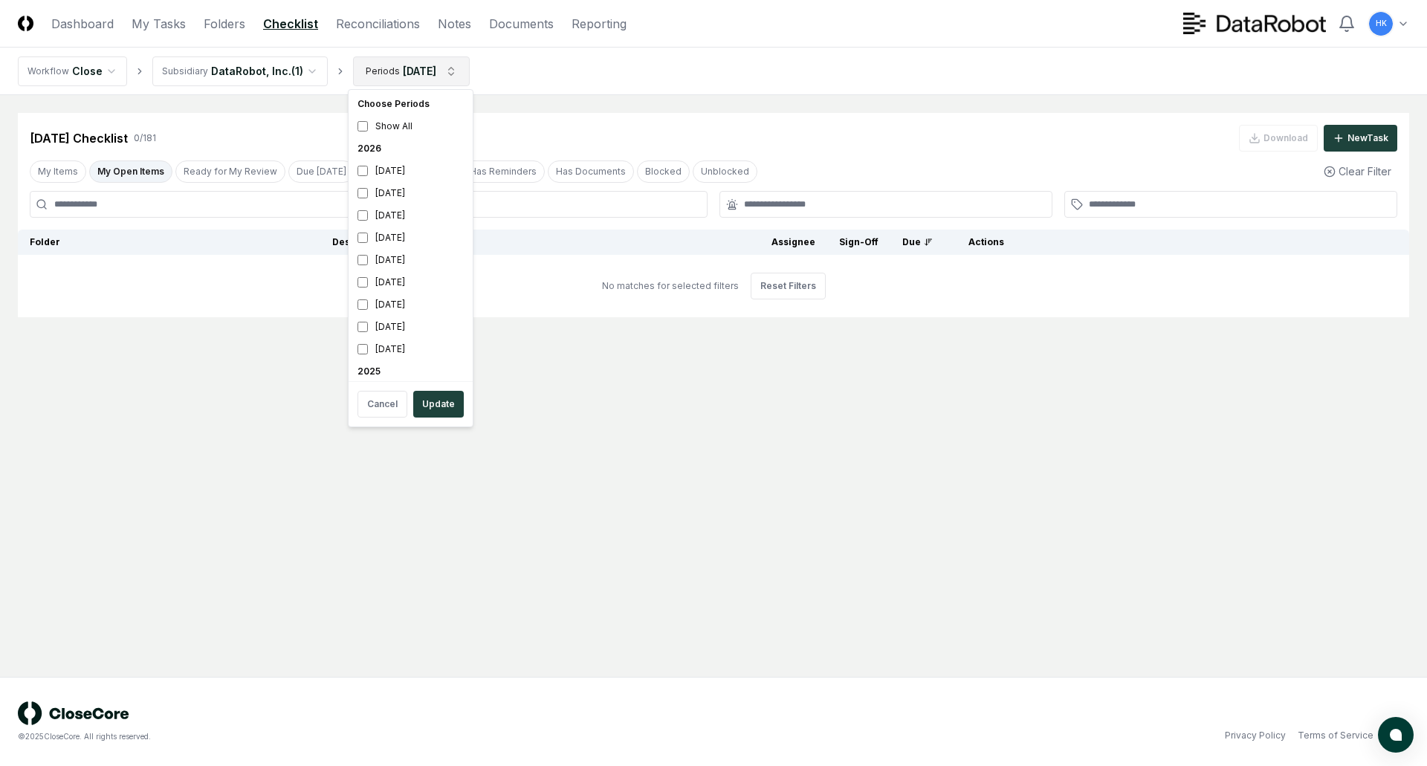
click at [459, 65] on html "CloseCore Dashboard My Tasks Folders Checklist Reconciliations Notes Documents …" at bounding box center [713, 383] width 1427 height 766
click at [441, 410] on button "Update" at bounding box center [438, 404] width 51 height 27
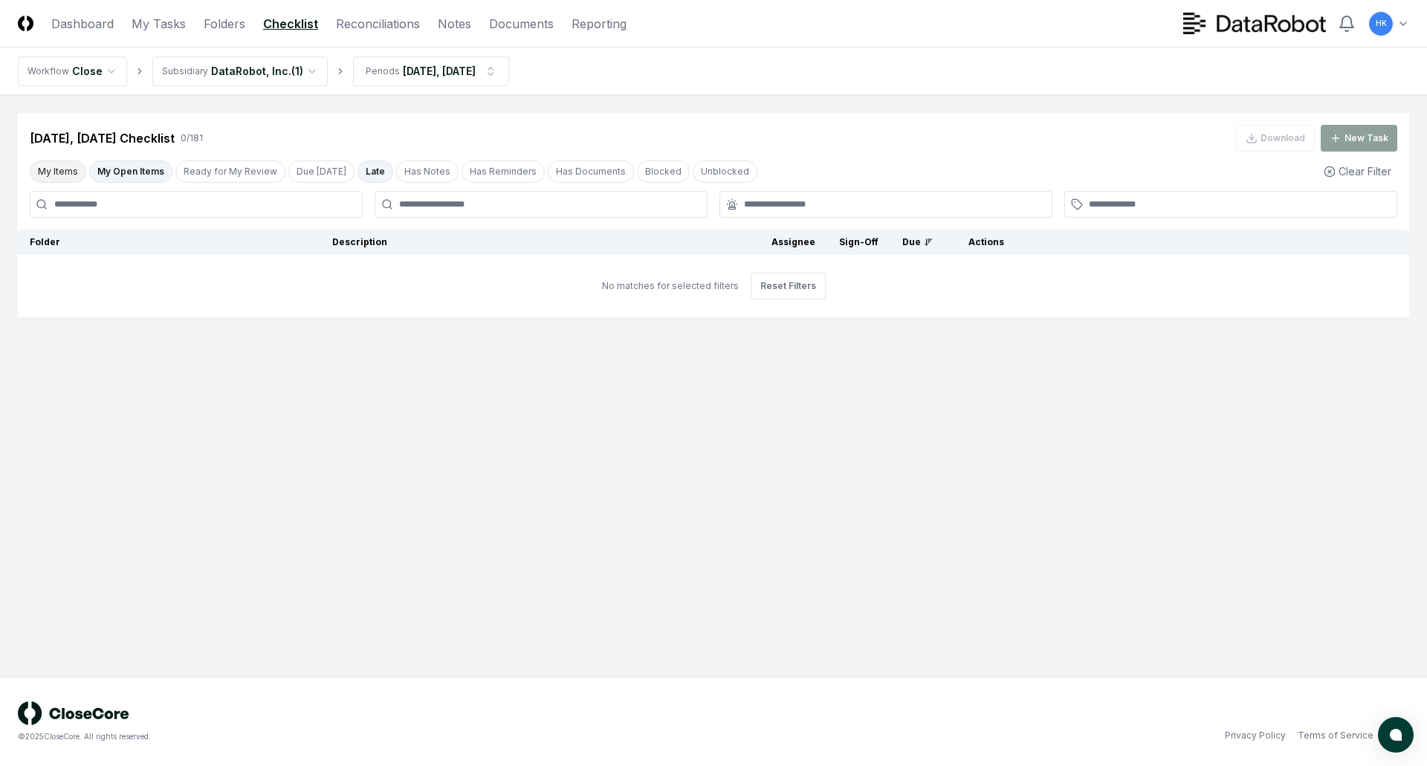
click at [62, 172] on button "My Items" at bounding box center [58, 172] width 56 height 22
click at [54, 171] on button "My Items" at bounding box center [58, 172] width 56 height 22
click at [120, 172] on button "My Open Items" at bounding box center [130, 172] width 83 height 22
click at [103, 66] on html "CloseCore Dashboard My Tasks Folders Checklist Reconciliations Notes Documents …" at bounding box center [713, 383] width 1427 height 766
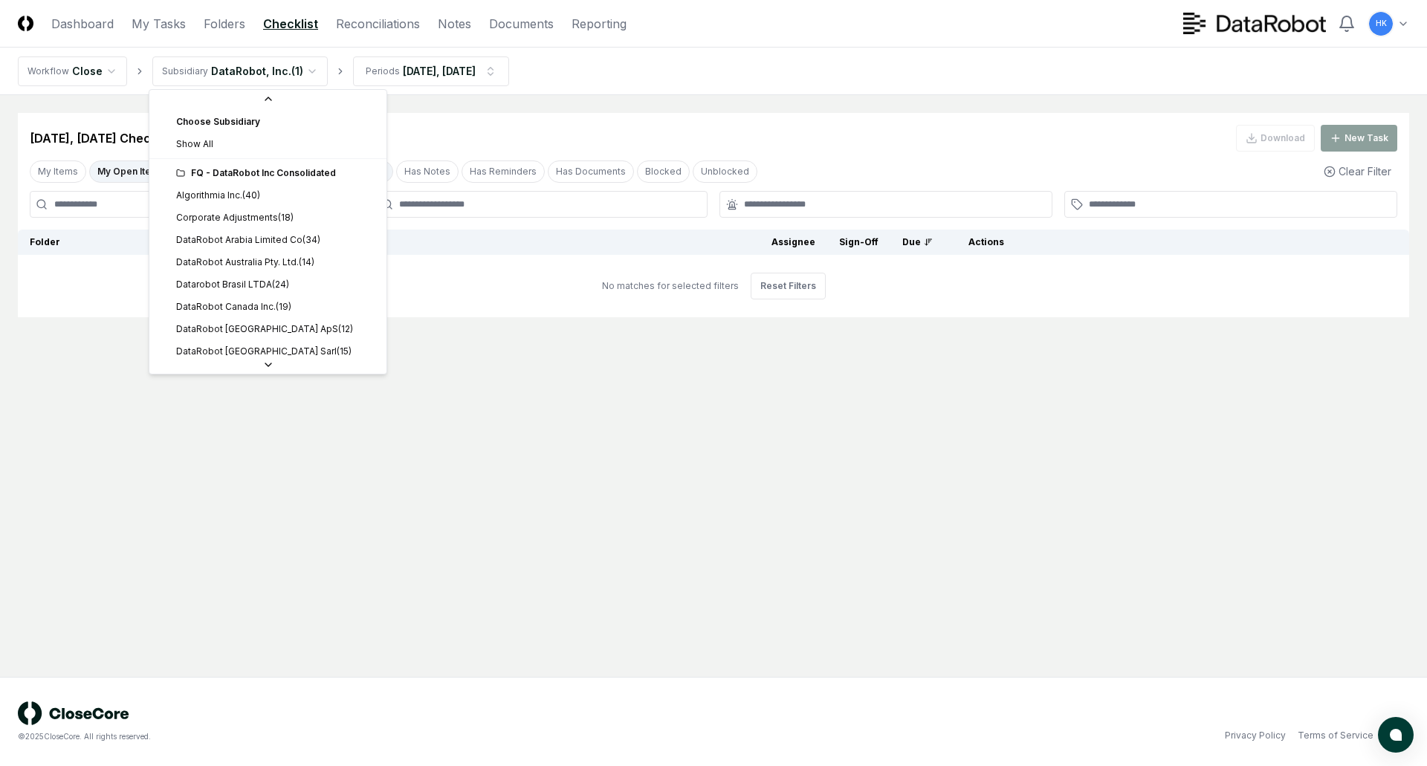
click at [308, 71] on html "CloseCore Dashboard My Tasks Folders Checklist Reconciliations Notes Documents …" at bounding box center [713, 383] width 1427 height 766
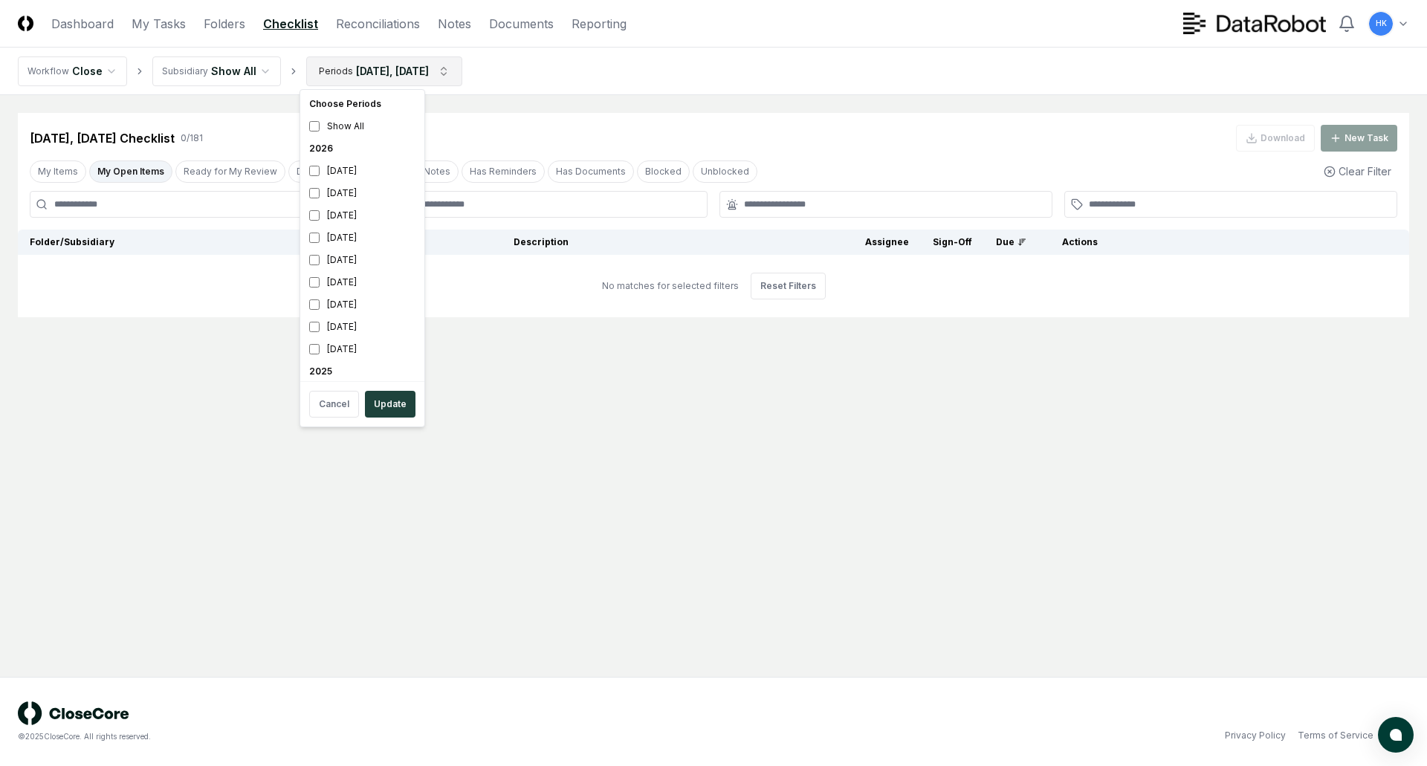
click at [461, 65] on html "CloseCore Dashboard My Tasks Folders Checklist Reconciliations Notes Documents …" at bounding box center [713, 383] width 1427 height 766
click at [315, 165] on div "[DATE]" at bounding box center [362, 171] width 118 height 22
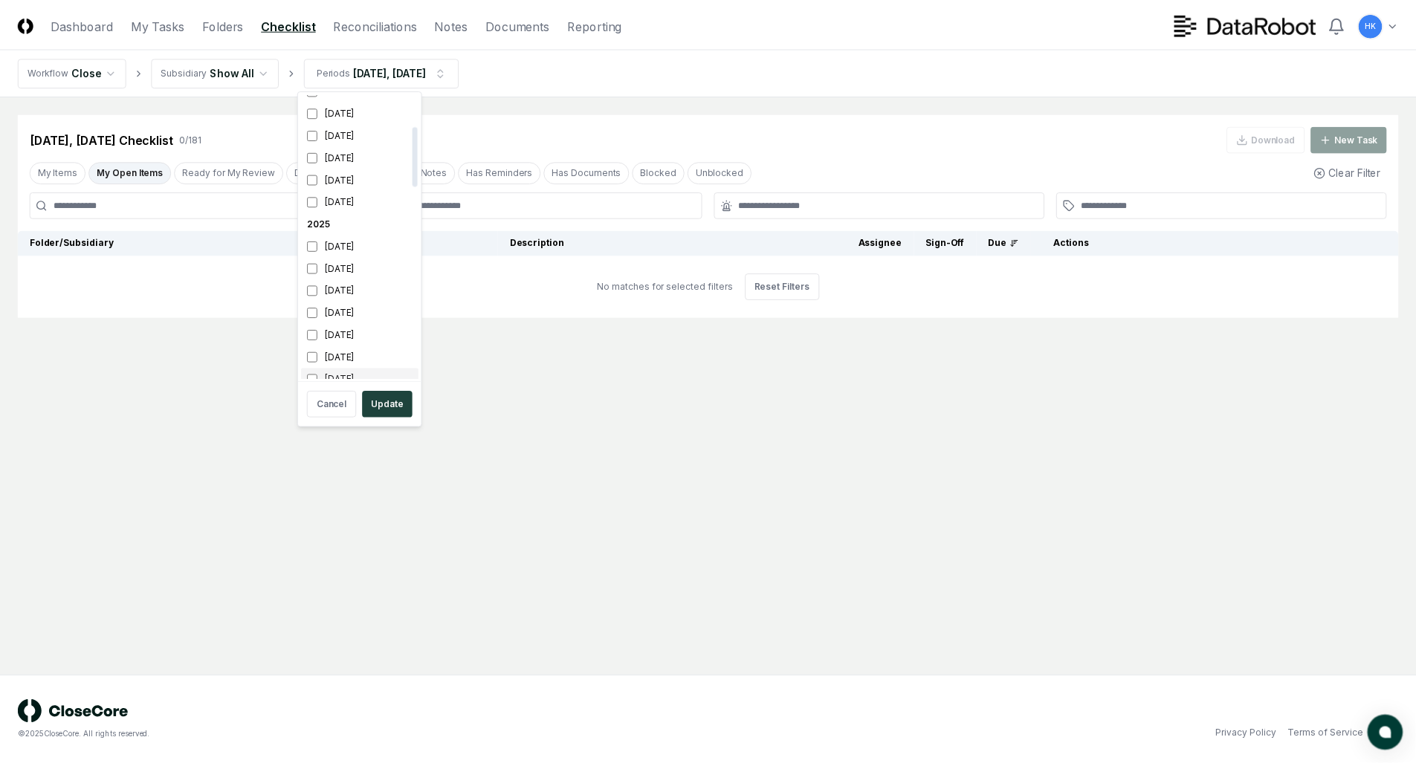
scroll to position [161, 0]
click at [394, 404] on button "Update" at bounding box center [390, 404] width 51 height 27
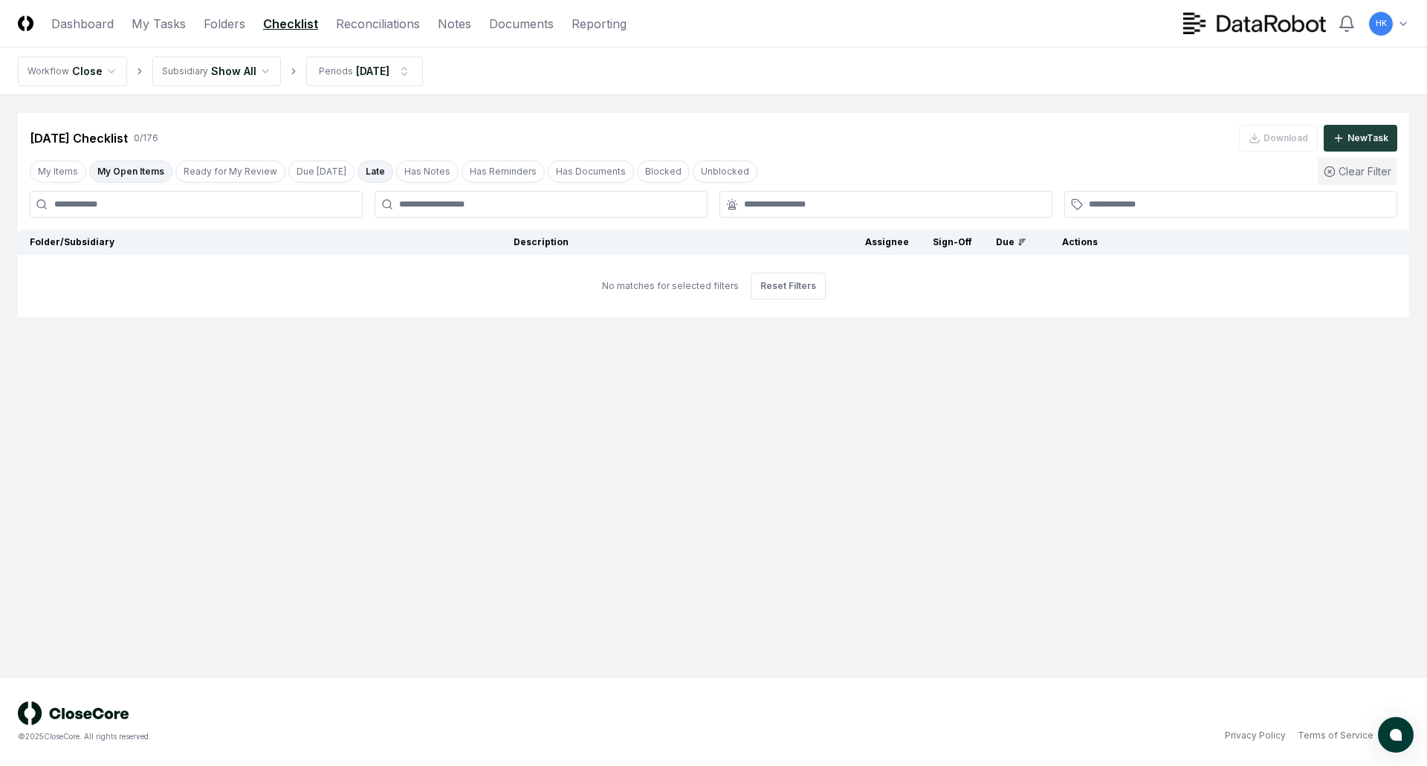
click at [1369, 167] on button "Clear Filter" at bounding box center [1358, 172] width 80 height 28
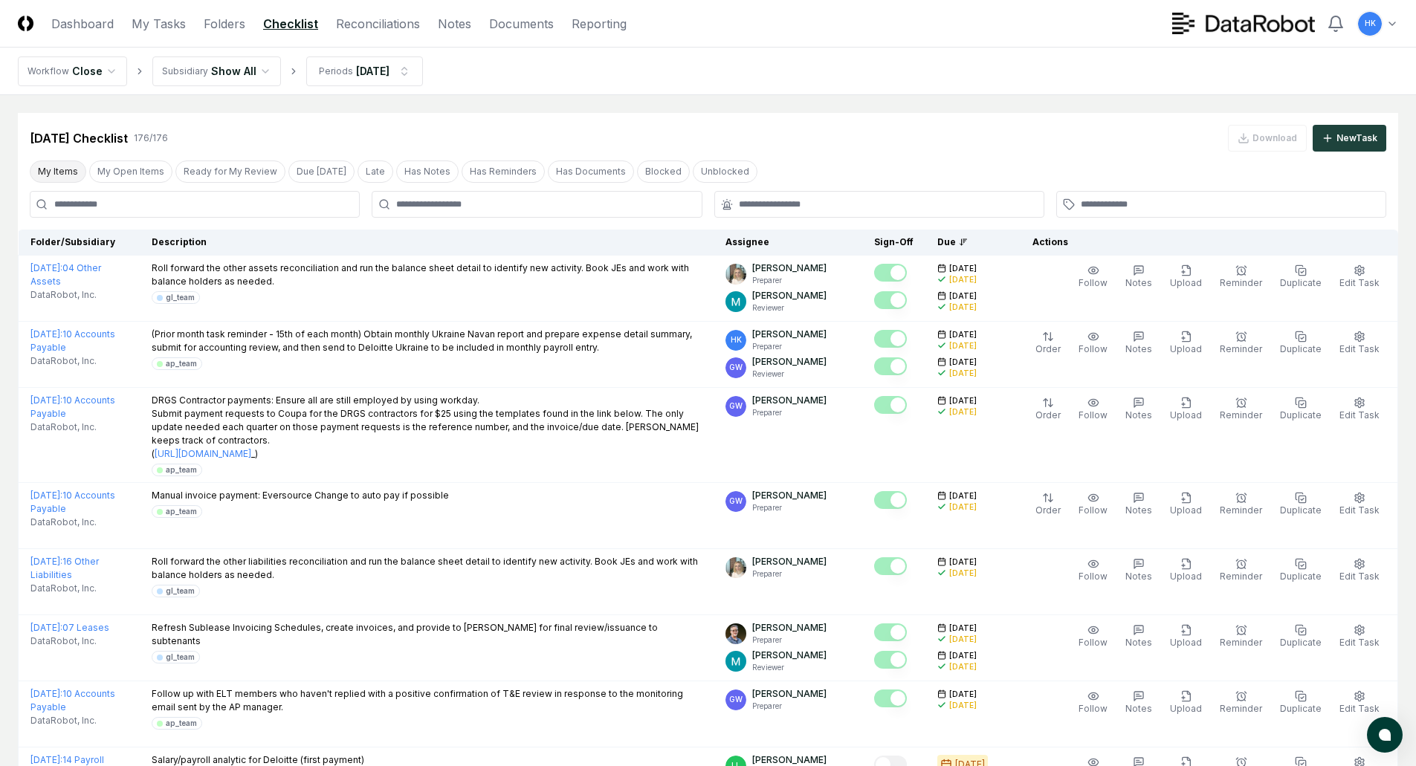
click at [51, 169] on button "My Items" at bounding box center [58, 172] width 56 height 22
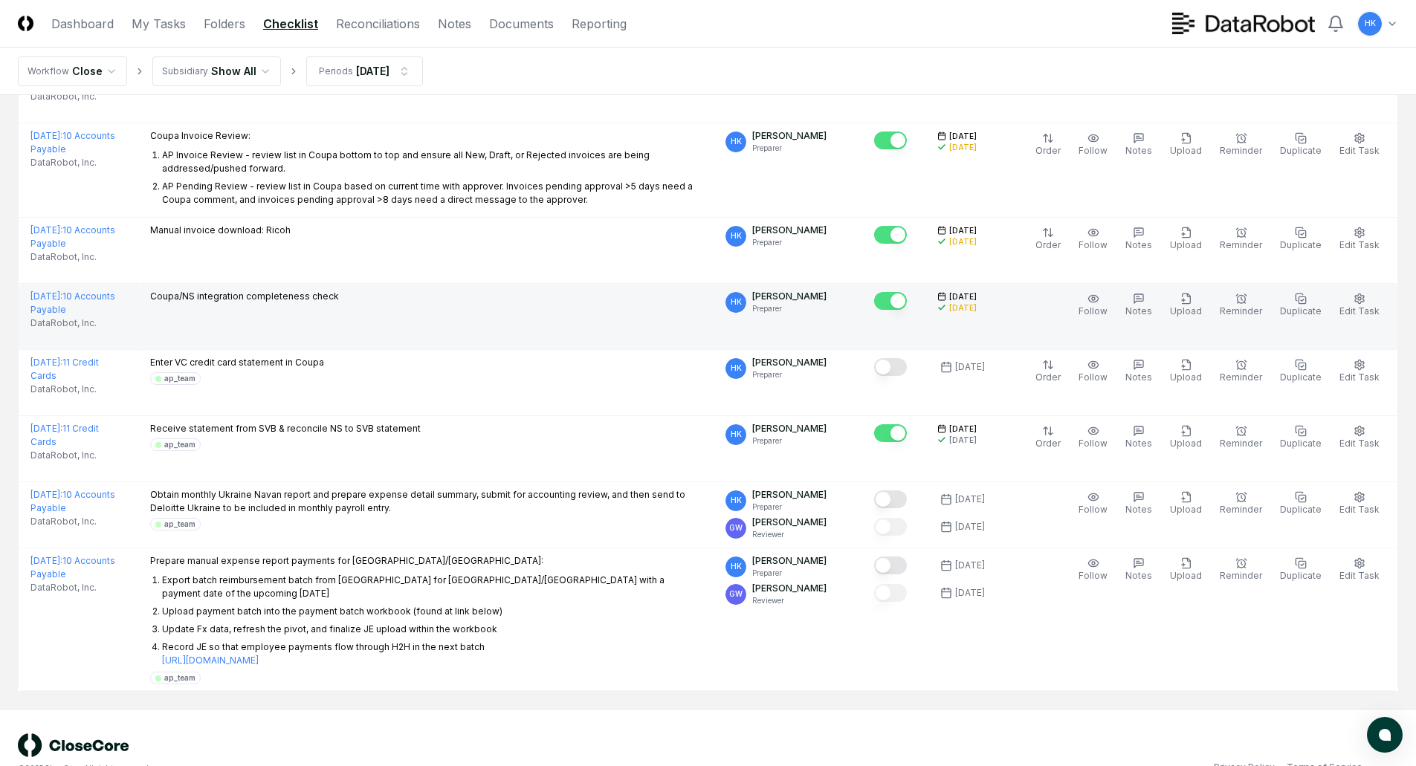
scroll to position [560, 0]
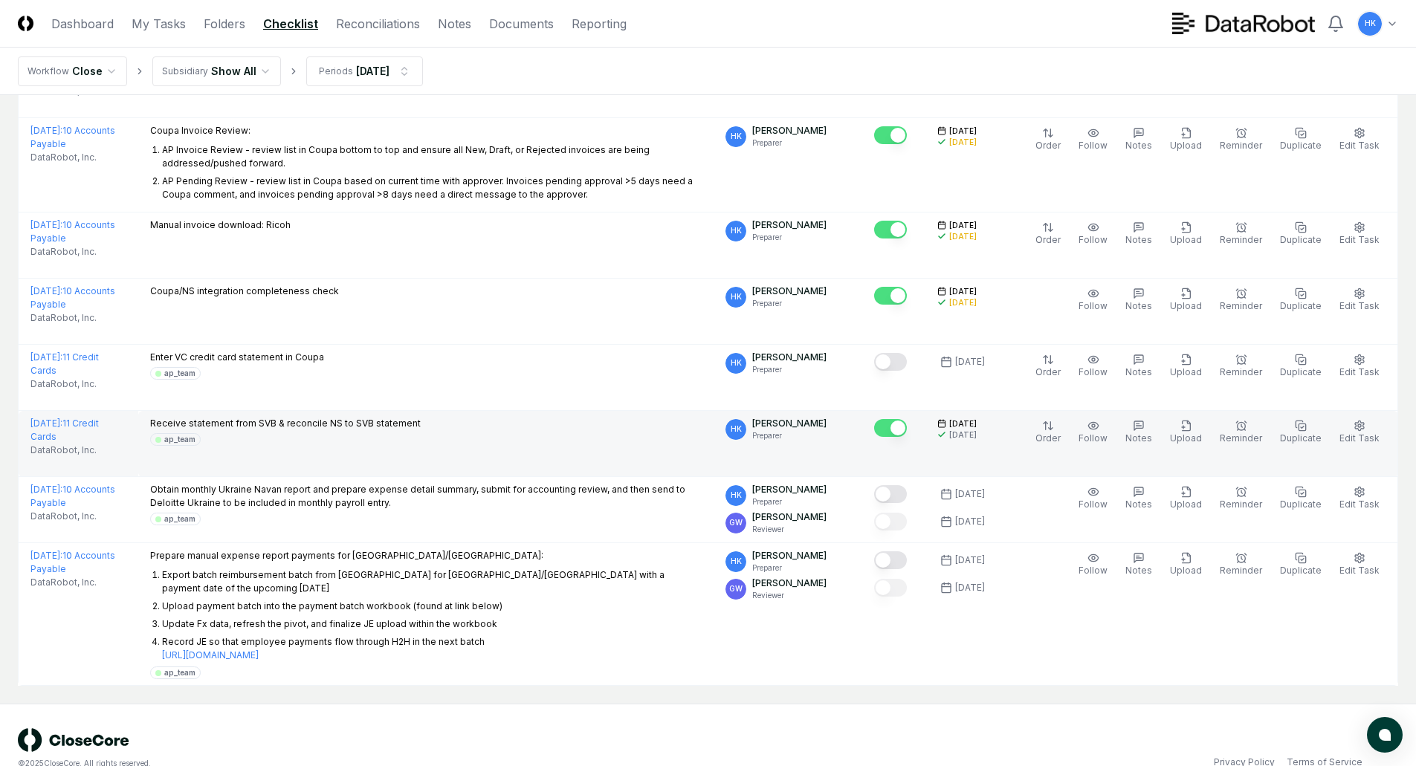
click at [907, 419] on button "Mark complete" at bounding box center [890, 428] width 33 height 18
click at [411, 65] on html "CloseCore Dashboard My Tasks Folders Checklist Reconciliations Notes Documents …" at bounding box center [708, 117] width 1416 height 1354
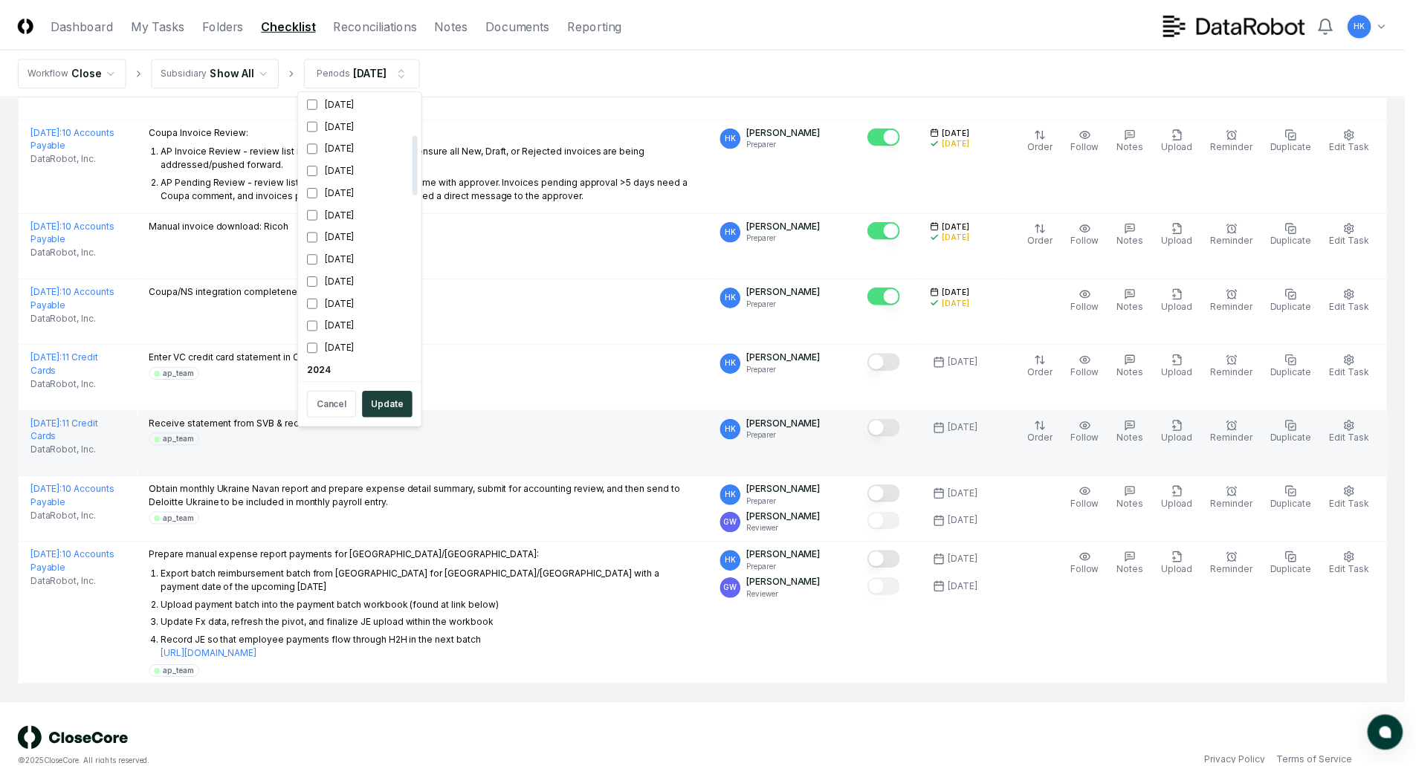
scroll to position [297, 0]
click at [391, 408] on button "Update" at bounding box center [390, 404] width 51 height 27
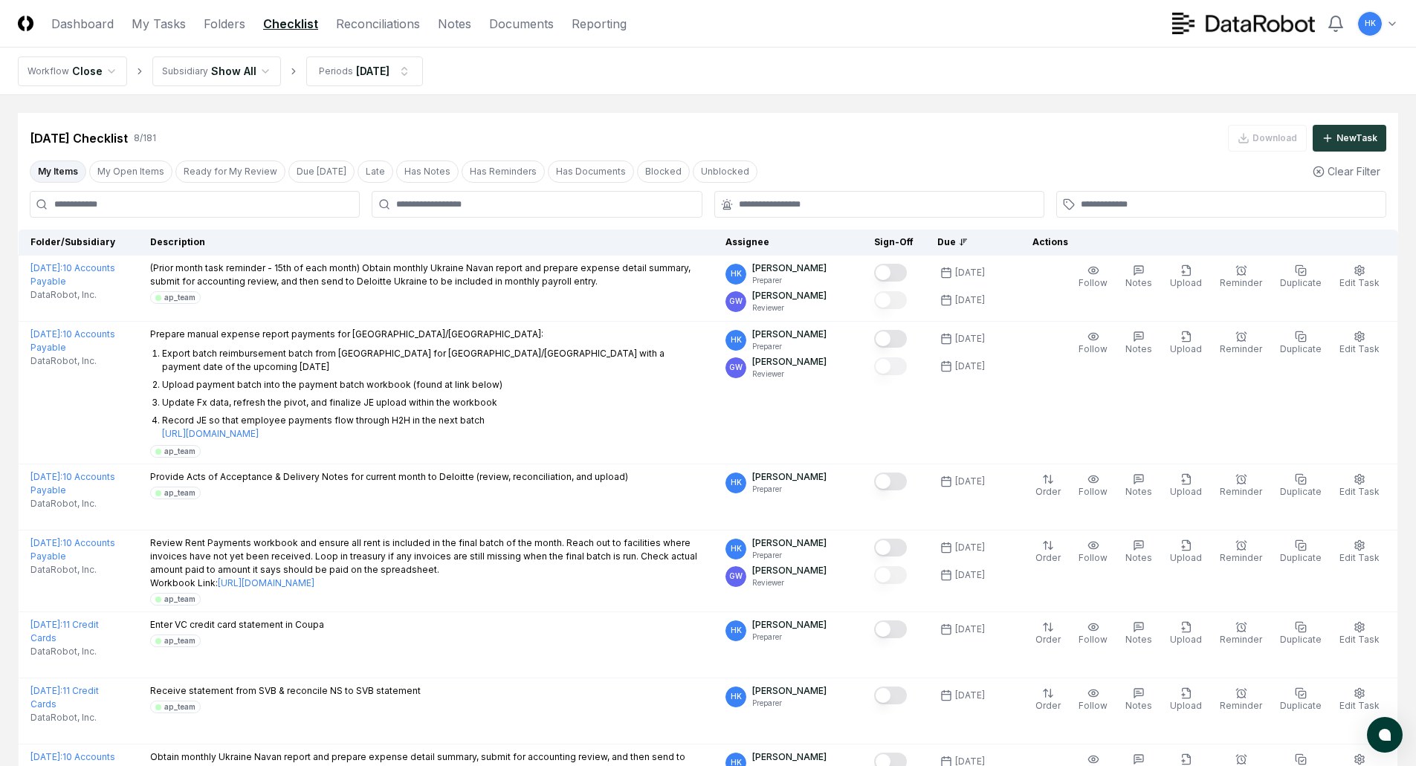
click at [1096, 150] on div "[DATE] Checklist 8 / 181 Download New Task" at bounding box center [708, 138] width 1357 height 27
